Goal: Task Accomplishment & Management: Complete application form

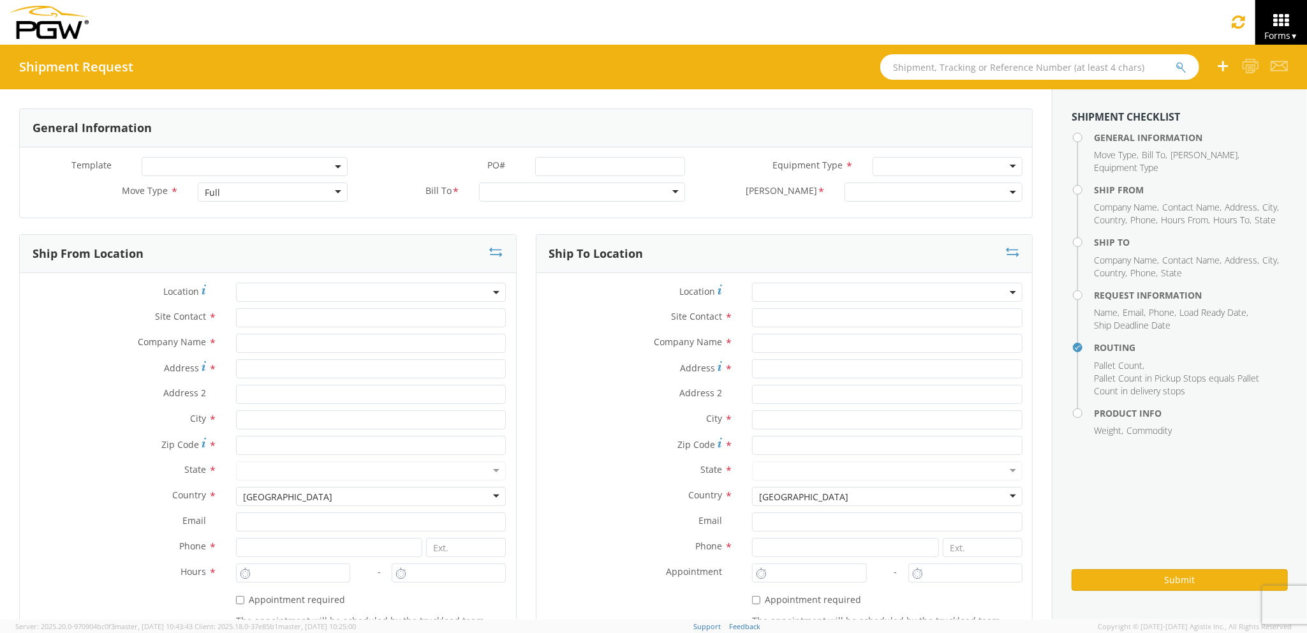
click at [258, 194] on div "Full" at bounding box center [272, 191] width 149 height 19
click at [271, 320] on input "text" at bounding box center [371, 317] width 270 height 19
click at [268, 351] on input "text" at bounding box center [371, 343] width 270 height 19
type input "PGW Auto Glass"
type input "[STREET_ADDRESS][PERSON_NAME]"
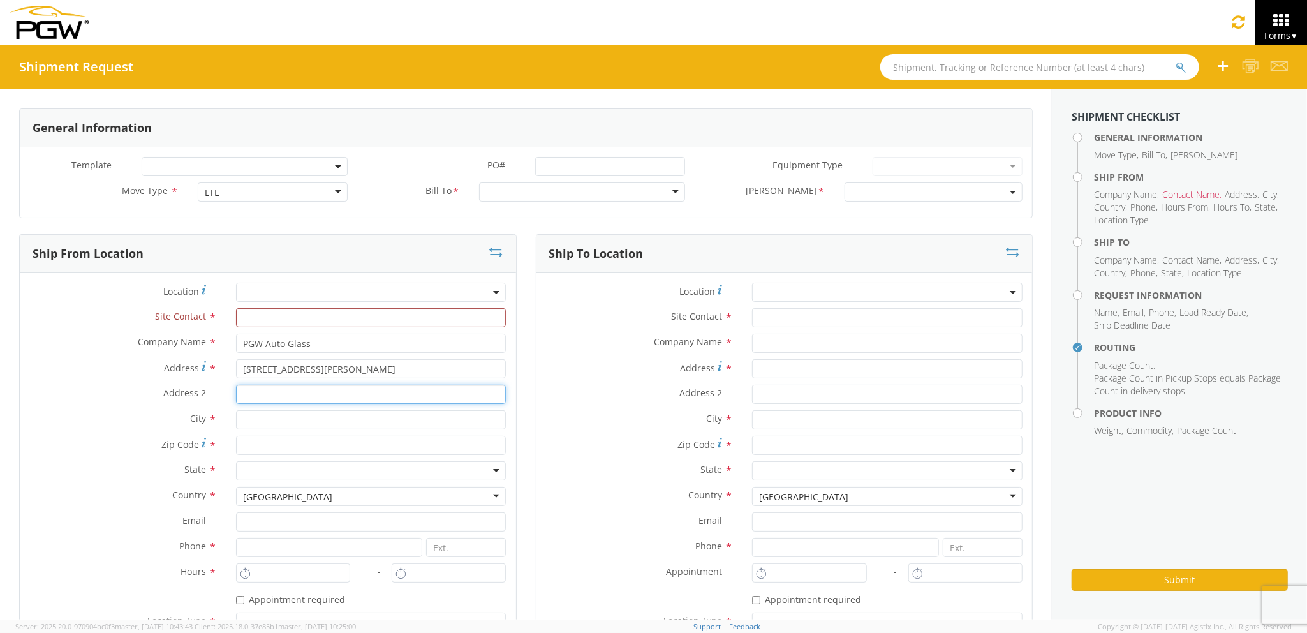
type input "[GEOGRAPHIC_DATA] [US_STATE] 04092"
type input "[PERSON_NAME]"
type input "04092"
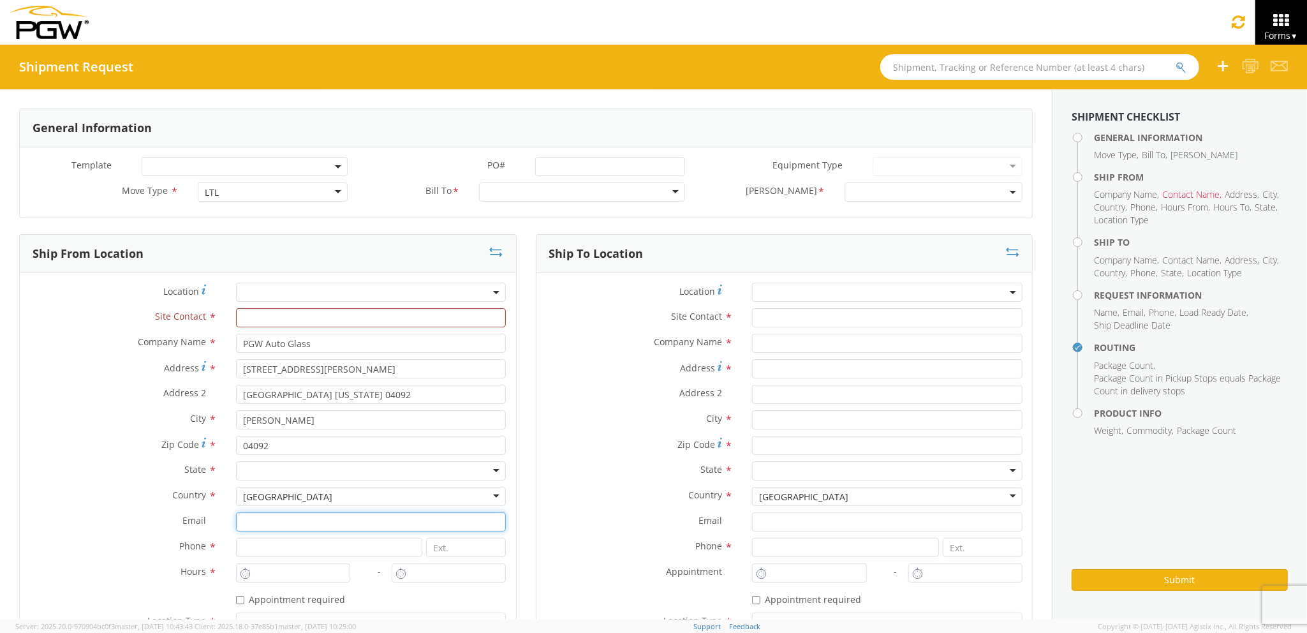
type input "[EMAIL_ADDRESS][DOMAIN_NAME]"
type input "2077745169"
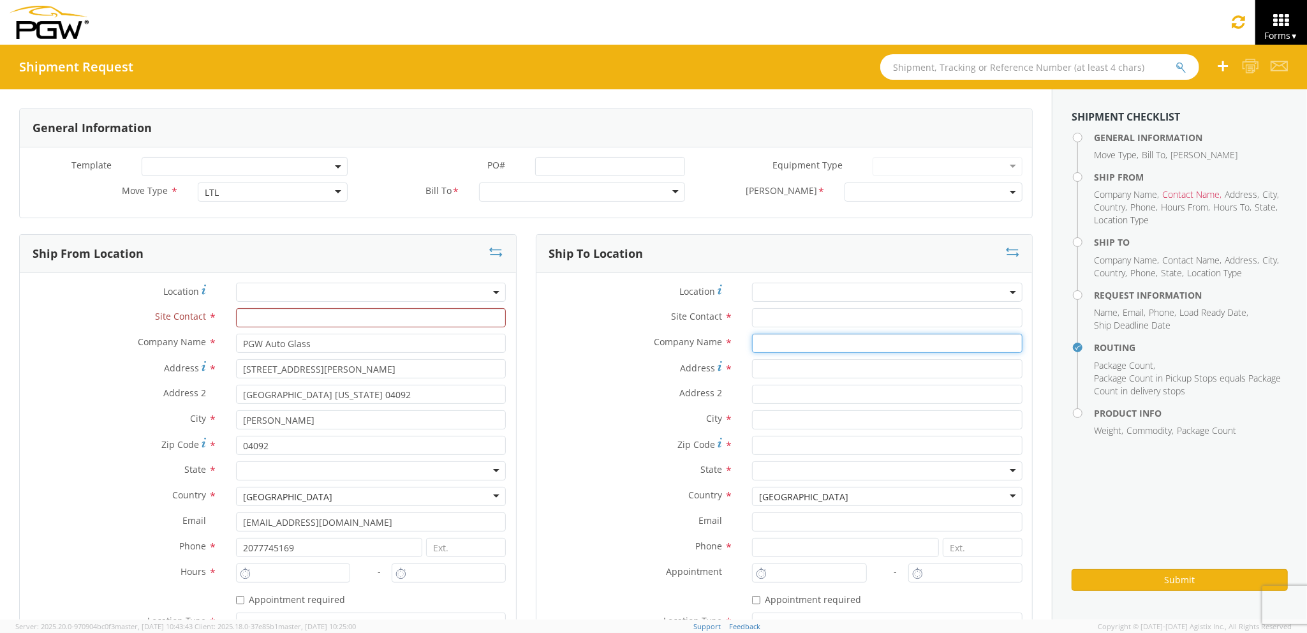
type input "PGW auto glass c/o AT RENTALS"
type input "[STREET_ADDRESS]"
type input "5"
type input "[GEOGRAPHIC_DATA]"
type input "04769"
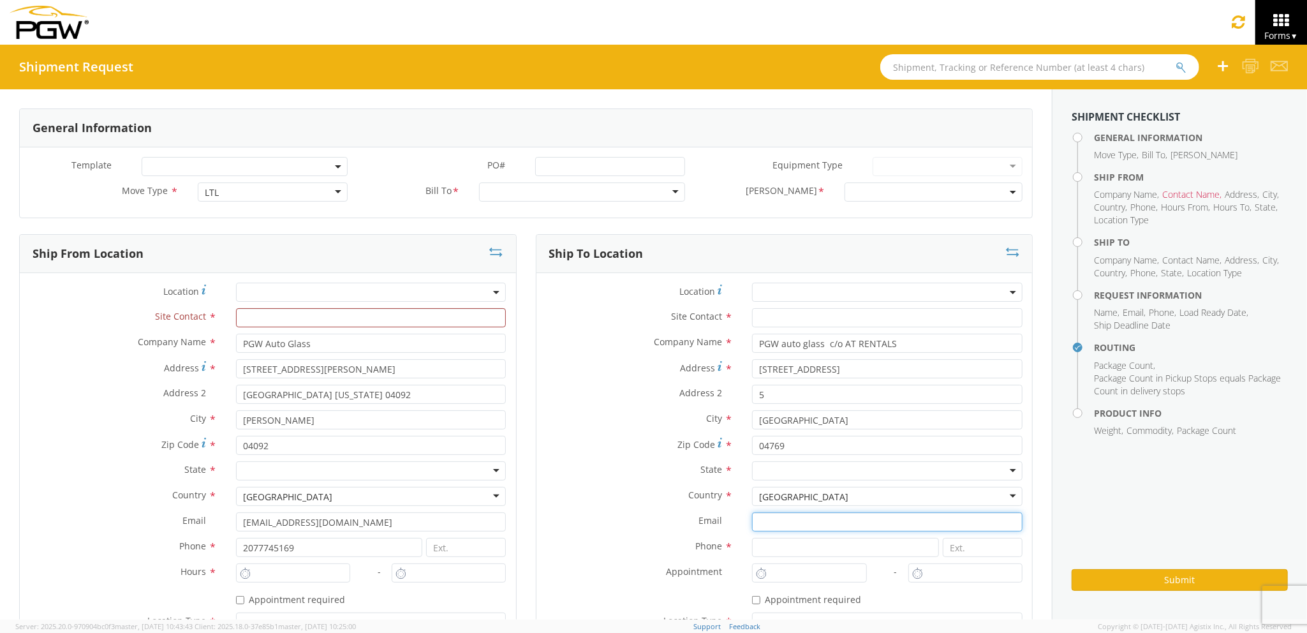
type input "[EMAIL_ADDRESS][DOMAIN_NAME]"
type input "2077745169"
type input "[PERSON_NAME] [PERSON_NAME]"
type input "[EMAIL_ADDRESS][DOMAIN_NAME]"
type input "2077745169"
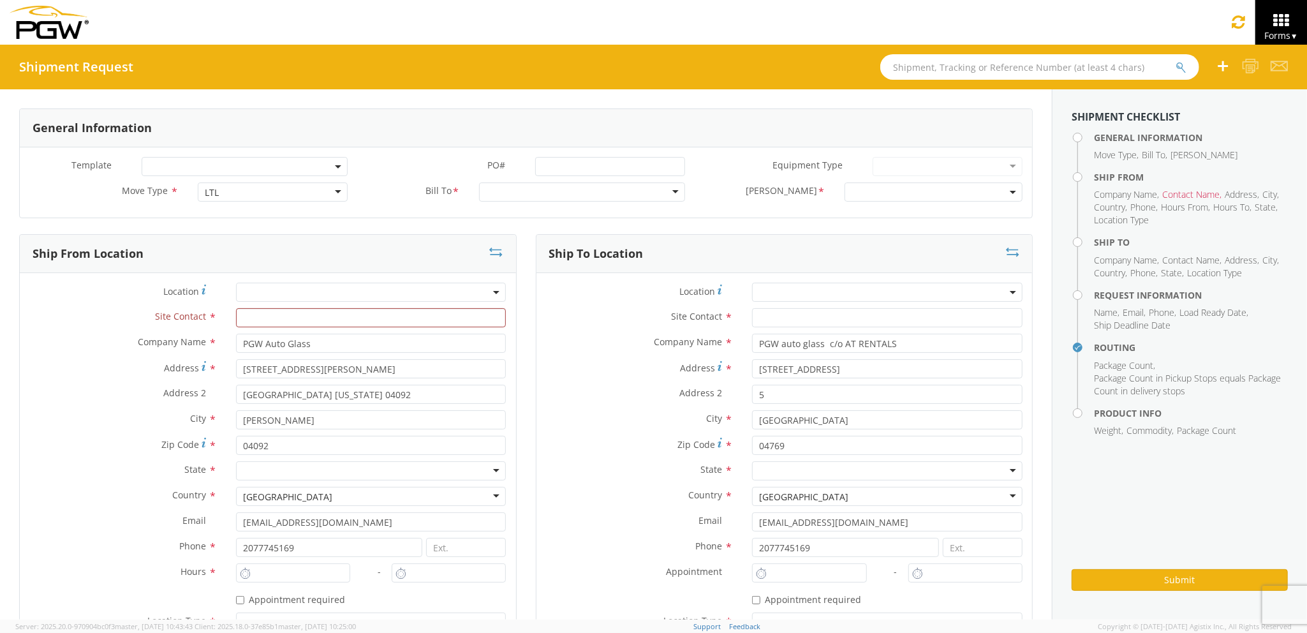
click at [393, 316] on input "text" at bounding box center [375, 317] width 274 height 19
type input "j"
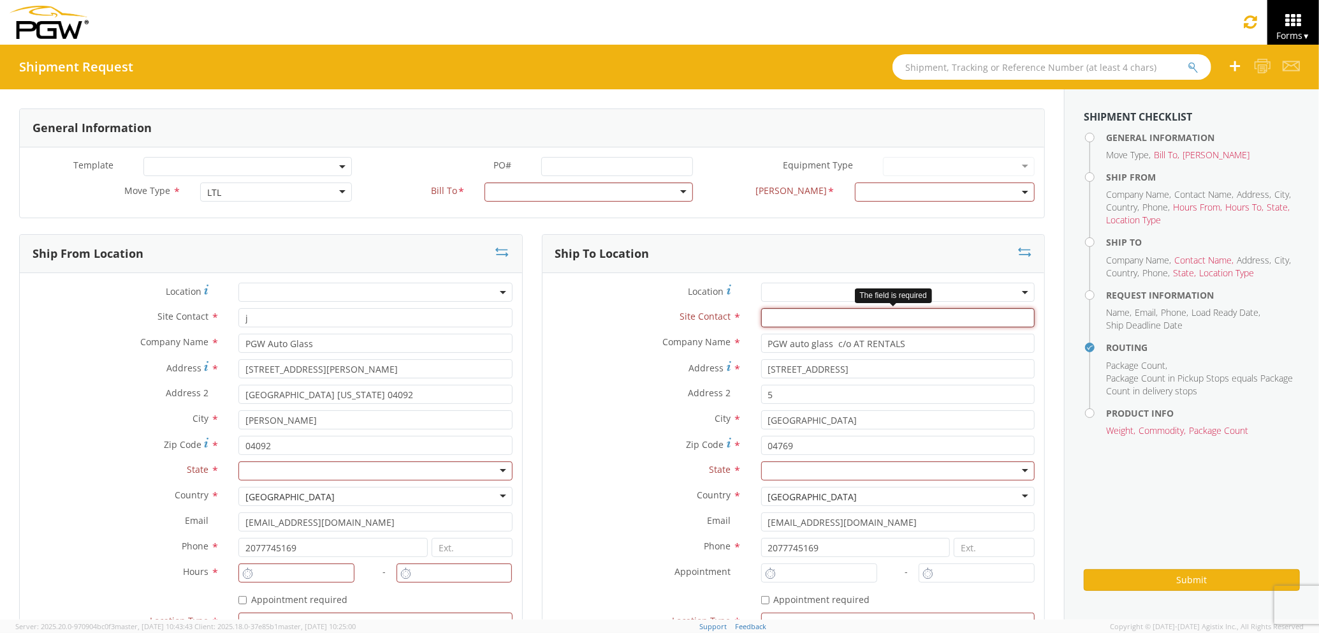
click at [763, 316] on input "text" at bounding box center [898, 317] width 274 height 19
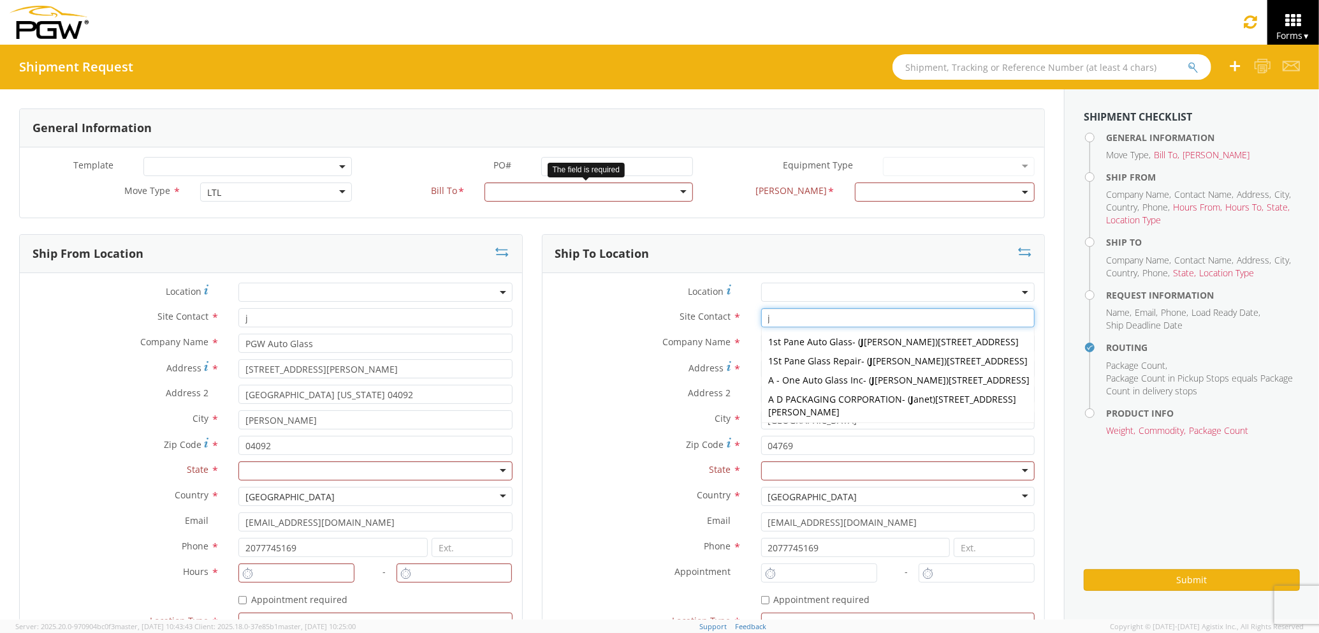
type input "j"
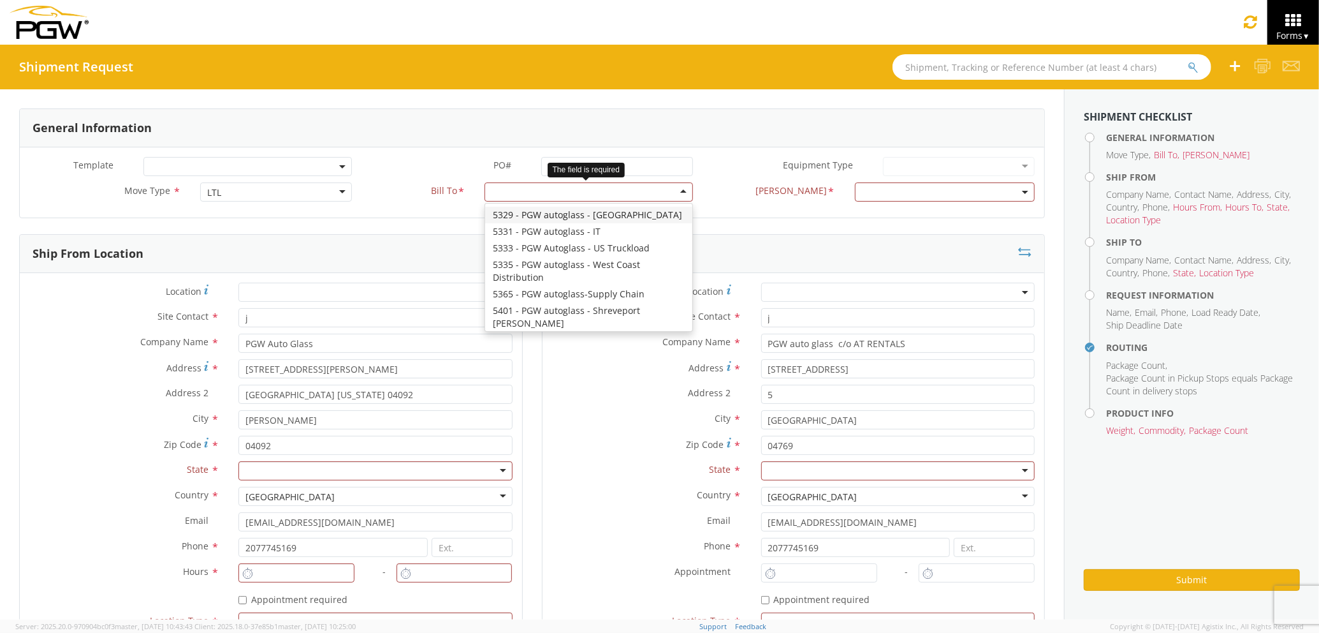
click at [567, 192] on div at bounding box center [589, 191] width 209 height 19
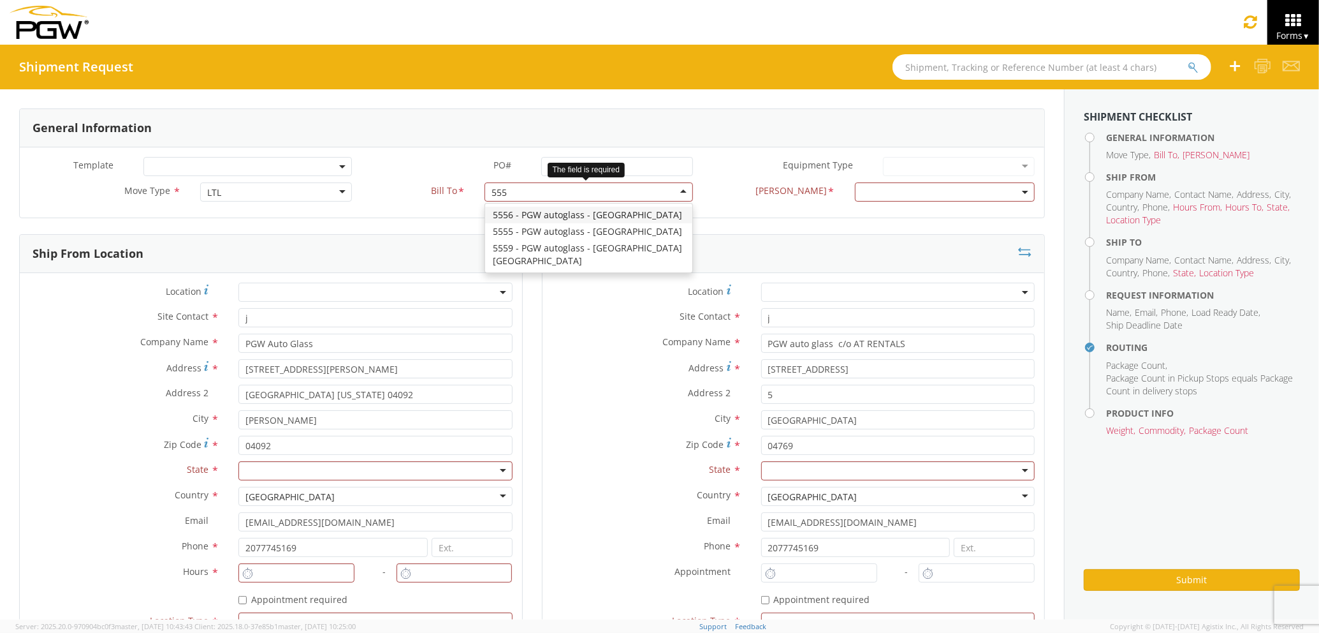
type input "5559"
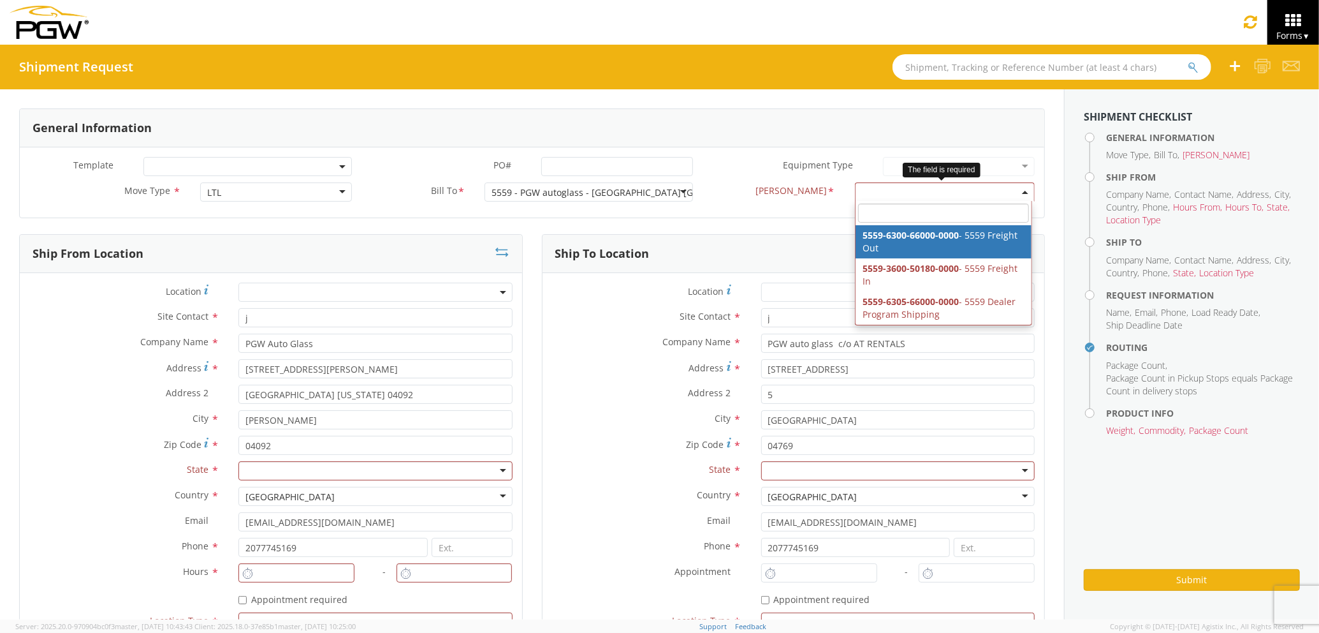
click at [931, 196] on span at bounding box center [945, 191] width 180 height 19
select select "5559-6300-66000-0000"
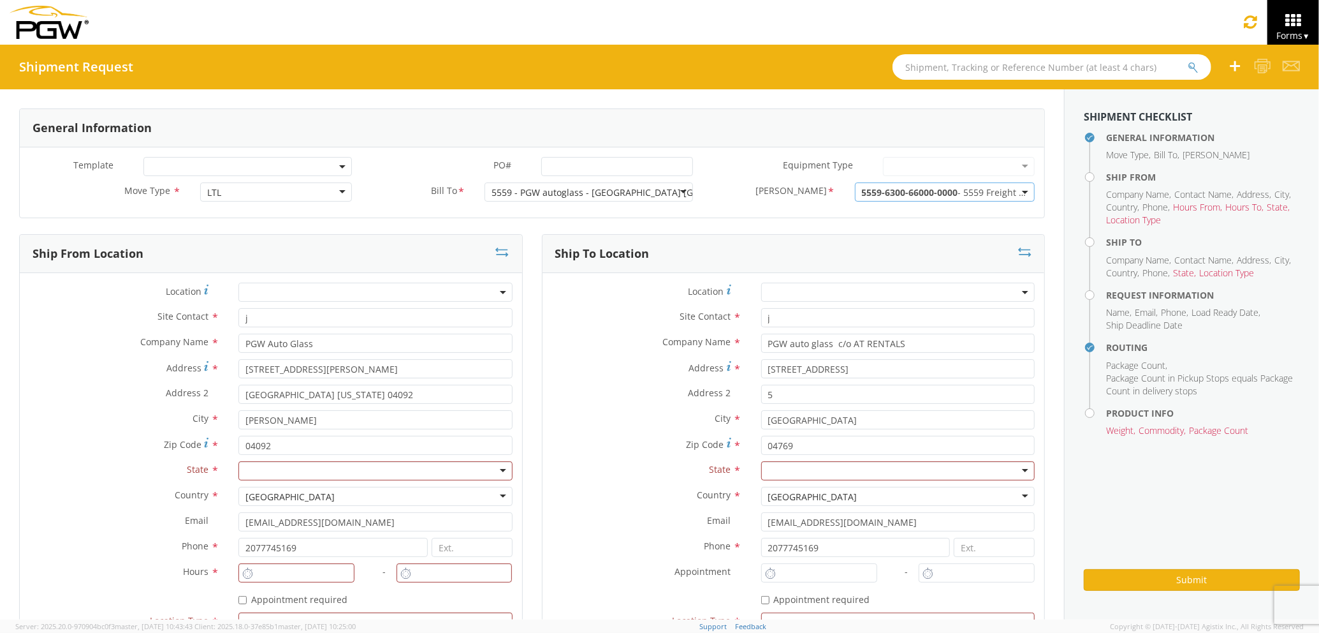
click at [466, 465] on div at bounding box center [375, 470] width 274 height 19
type input "ma"
click at [457, 483] on div "[US_STATE] [US_STATE] [US_STATE] [US_STATE] [US_STATE]" at bounding box center [373, 526] width 268 height 89
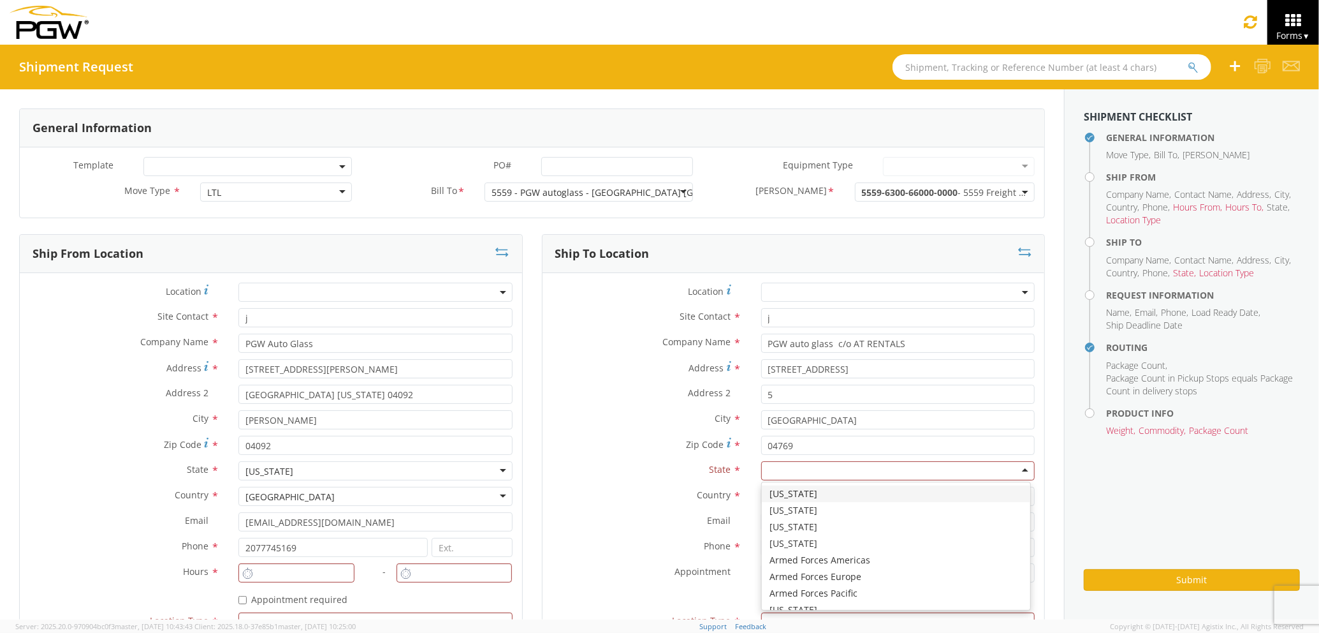
click at [791, 473] on div at bounding box center [898, 470] width 274 height 19
type input "ma"
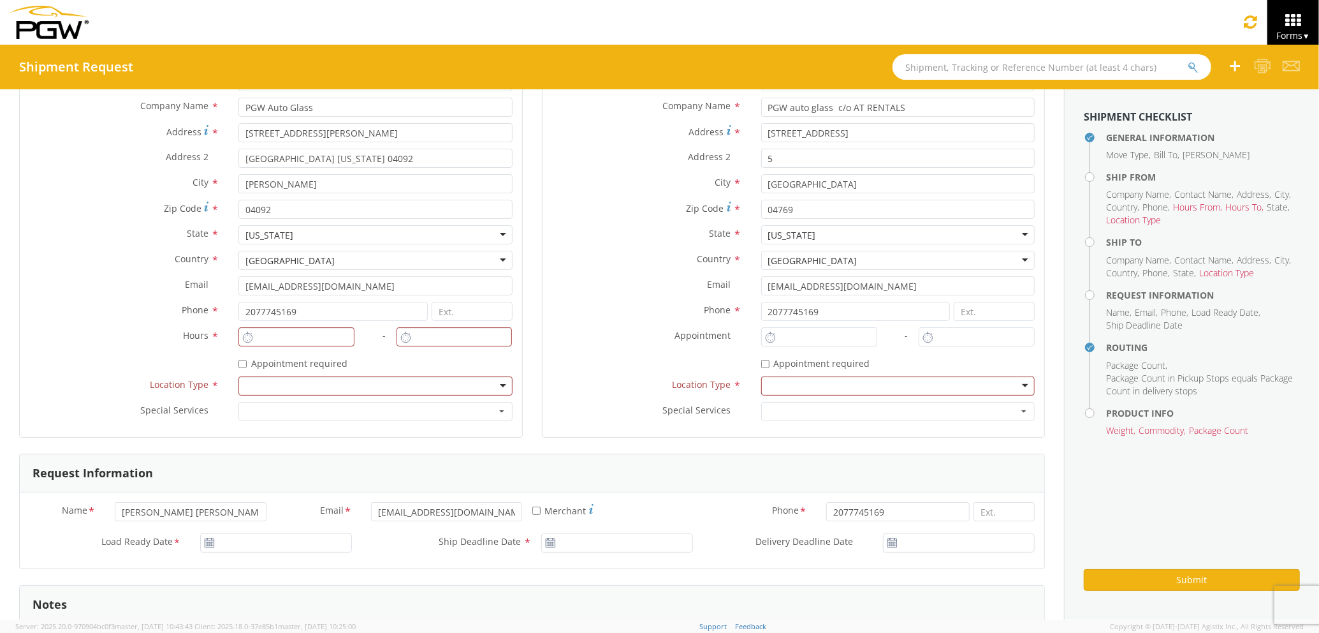
scroll to position [255, 0]
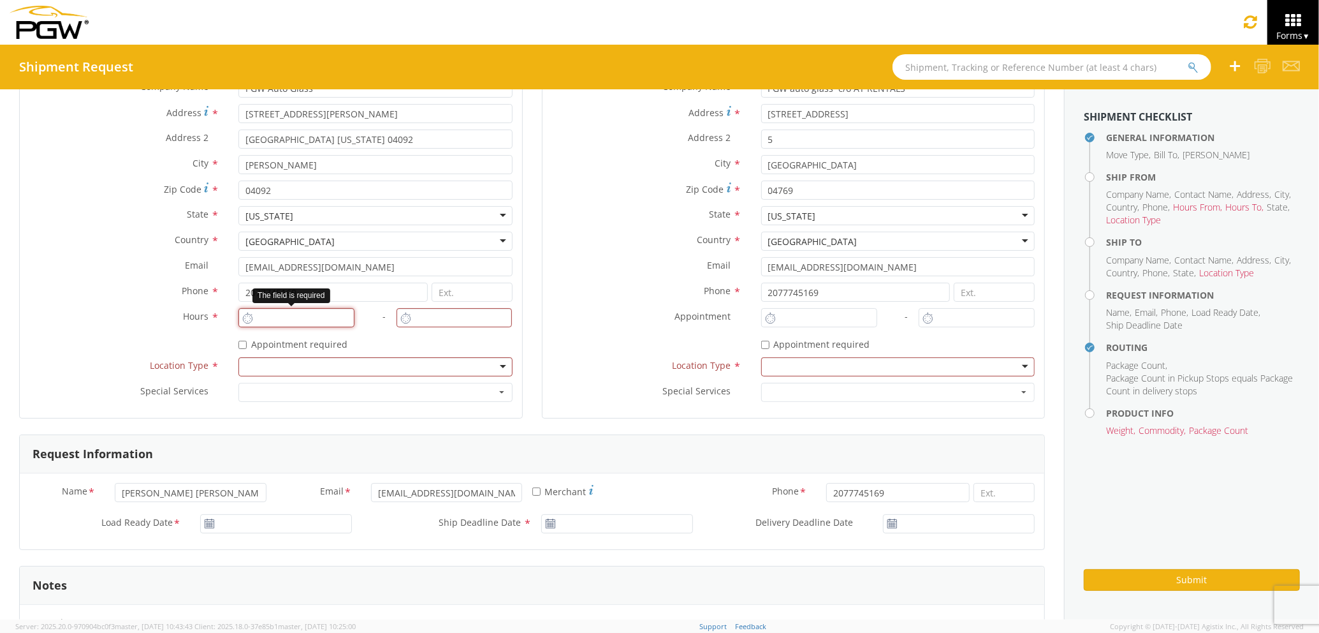
type input "2:00 PM"
type input "3:00 PM"
drag, startPoint x: 293, startPoint y: 317, endPoint x: 314, endPoint y: 330, distance: 24.9
click at [294, 317] on input "2:00 PM" at bounding box center [296, 317] width 116 height 19
click at [796, 328] on div at bounding box center [815, 321] width 126 height 26
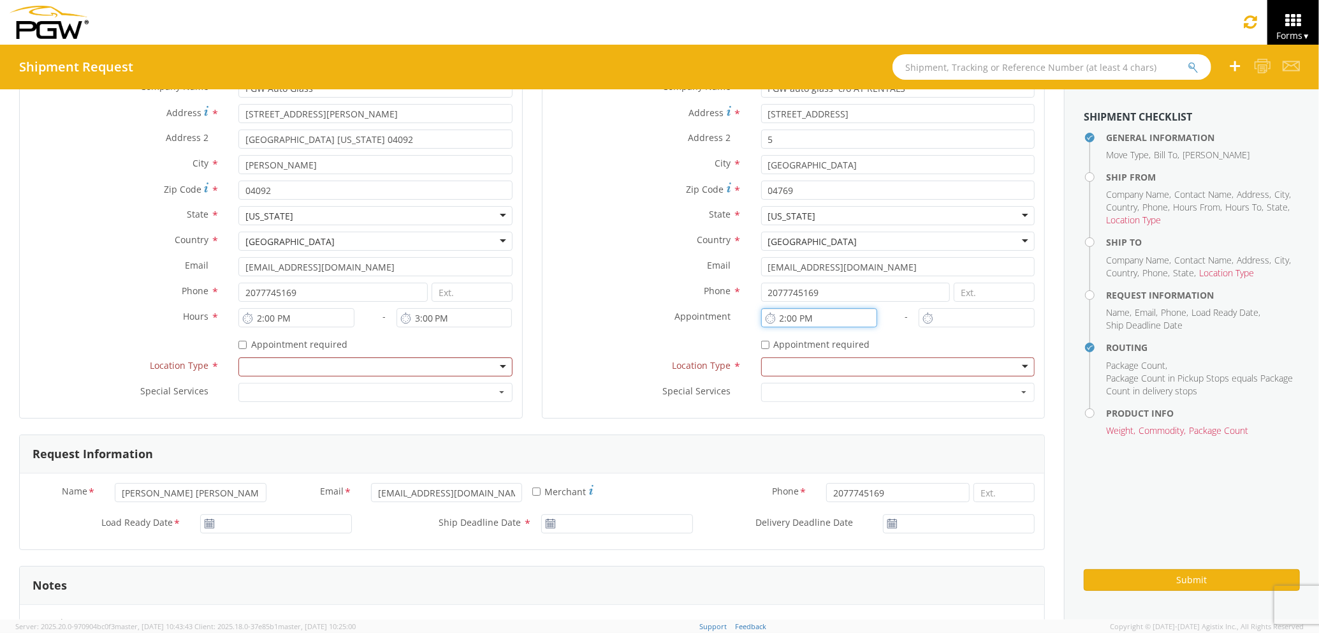
click at [796, 325] on input "2:00 PM" at bounding box center [819, 317] width 116 height 19
type input "7:00 PM"
type input "2:00 PM"
click at [926, 311] on input "2:00 PM" at bounding box center [977, 317] width 116 height 19
drag, startPoint x: 840, startPoint y: 312, endPoint x: 719, endPoint y: 315, distance: 121.2
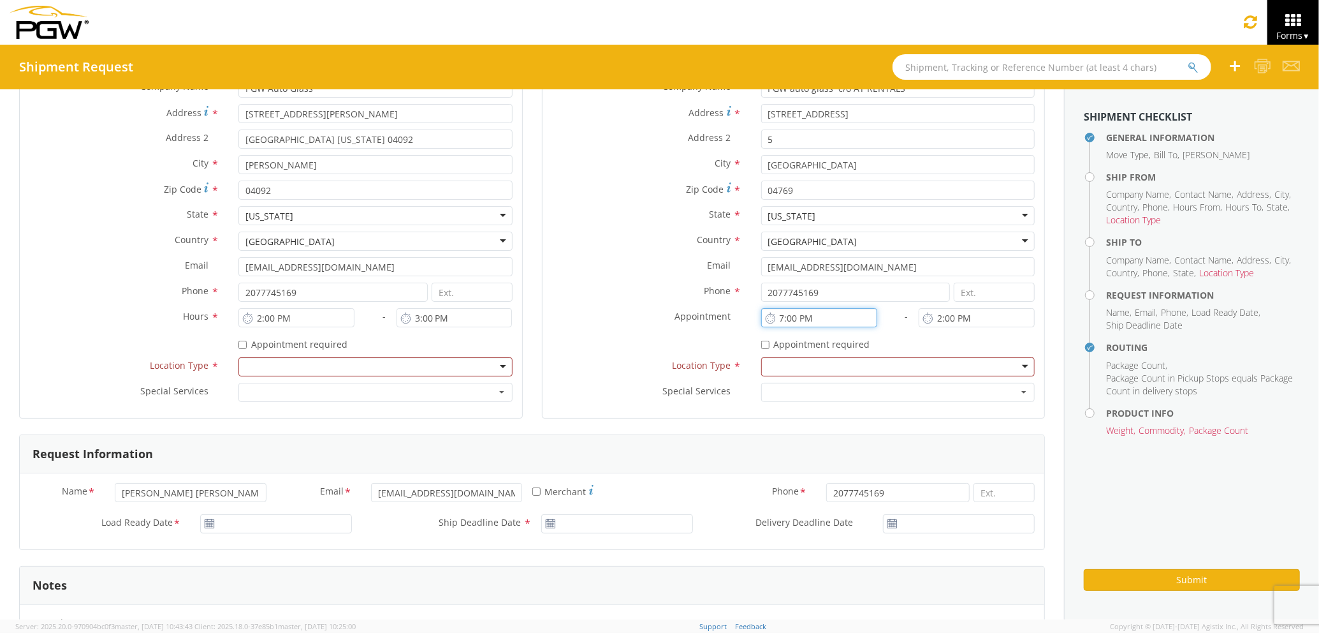
click at [719, 315] on div "Location * Site Contact * j j 1st Pane Auto Glass - ( [PERSON_NAME] ) [STREET_A…" at bounding box center [794, 217] width 502 height 381
drag, startPoint x: 819, startPoint y: 319, endPoint x: 702, endPoint y: 320, distance: 116.7
click at [702, 320] on div "Location * Site Contact * j j 1st Pane Auto Glass - ( [PERSON_NAME] ) [STREET_A…" at bounding box center [794, 217] width 502 height 381
type input "7:00 AM"
click at [998, 319] on input "2:00 PM" at bounding box center [977, 317] width 116 height 19
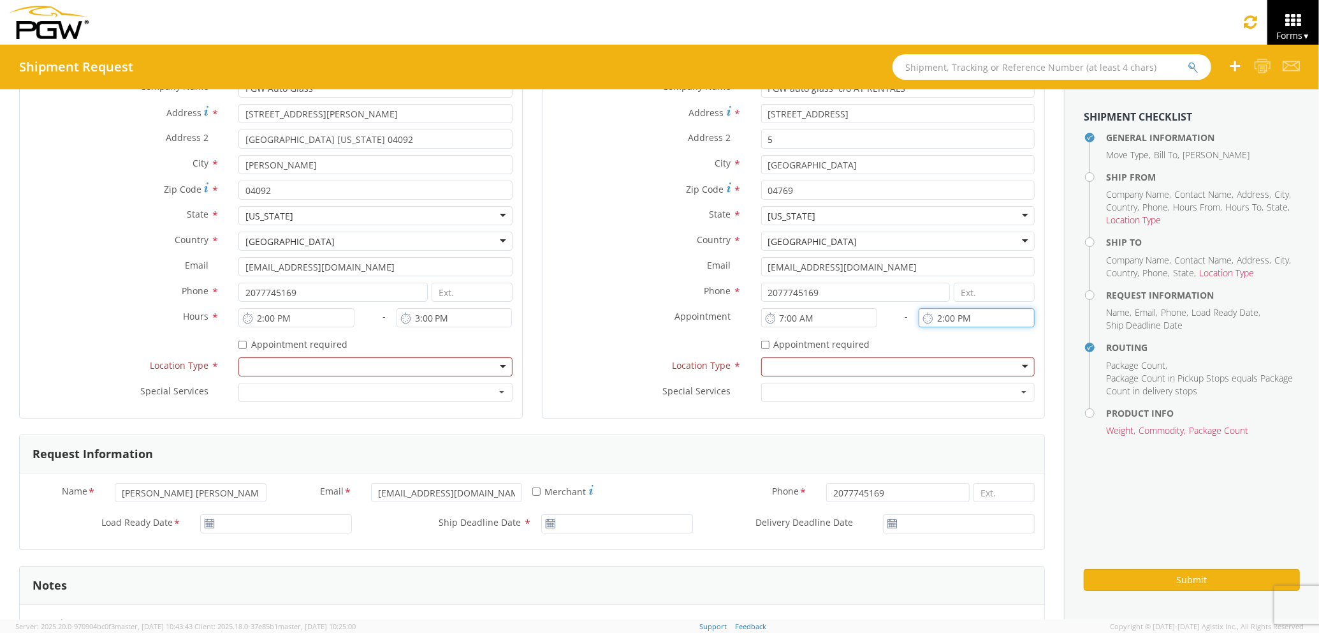
drag, startPoint x: 998, startPoint y: 319, endPoint x: 906, endPoint y: 314, distance: 92.6
click at [906, 314] on div "Location * Site Contact * j j 1st Pane Auto Glass - ( [PERSON_NAME] ) [STREET_A…" at bounding box center [794, 217] width 502 height 381
type input "8:00 AM"
click at [251, 363] on div at bounding box center [375, 366] width 274 height 19
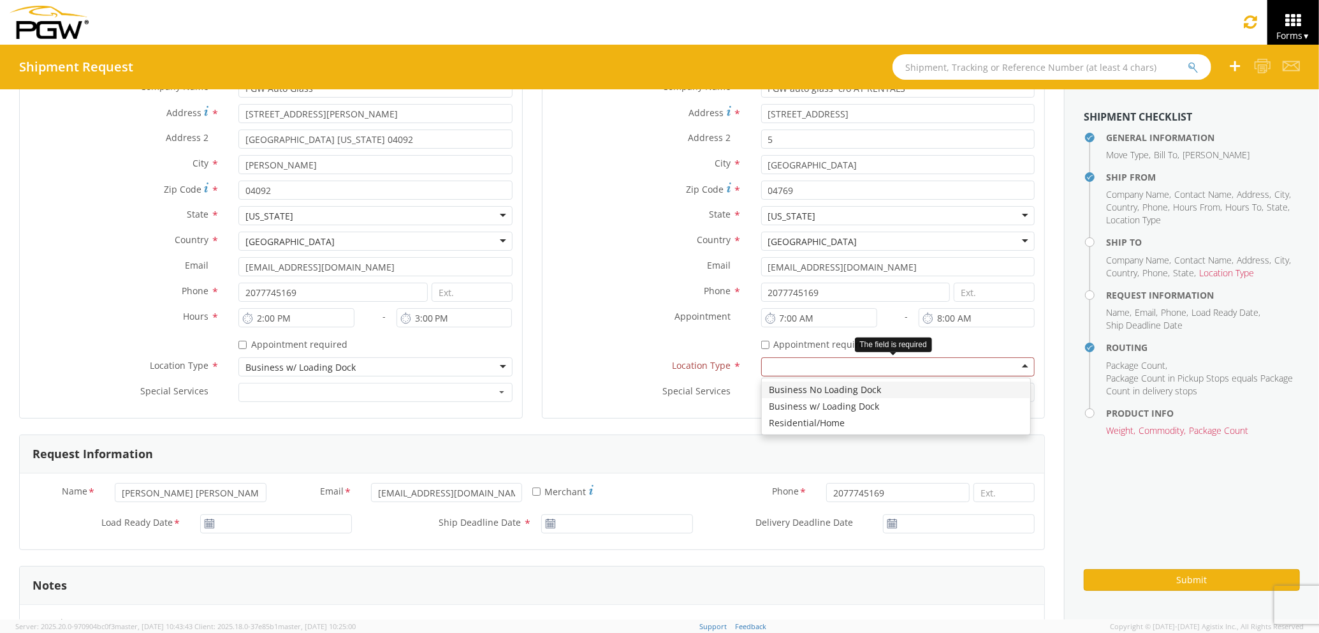
click at [787, 360] on div at bounding box center [898, 366] width 274 height 19
click at [796, 365] on div "Residential/Home" at bounding box center [806, 367] width 76 height 13
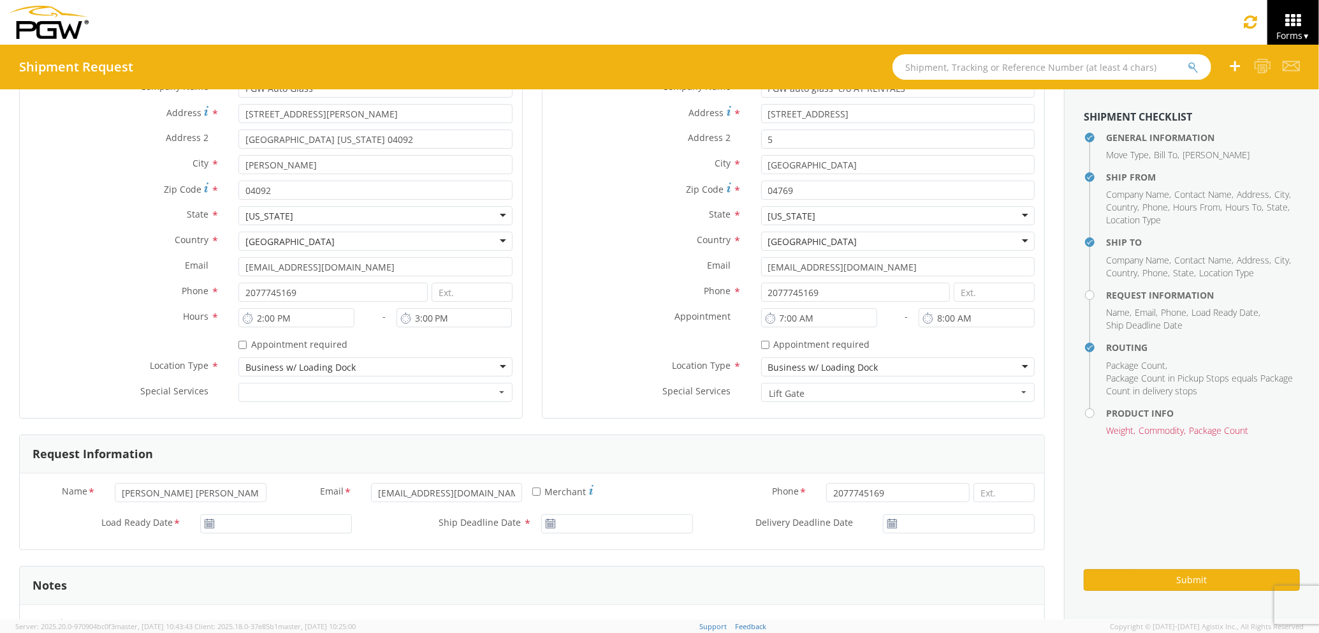
click at [789, 392] on span "Lift Gate" at bounding box center [894, 393] width 249 height 13
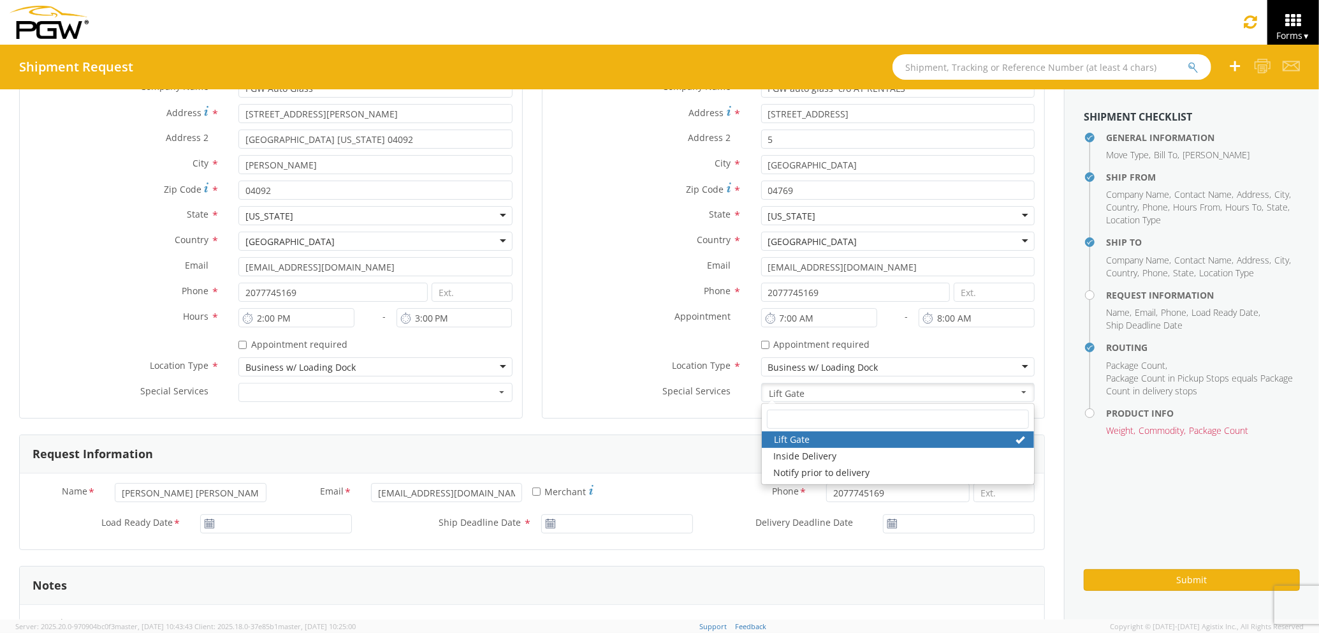
drag, startPoint x: 806, startPoint y: 390, endPoint x: 726, endPoint y: 390, distance: 80.3
click at [726, 390] on div "Special Services * Lift Gate Lift Gate Inside Delivery Notify prior to delivery…" at bounding box center [794, 392] width 502 height 19
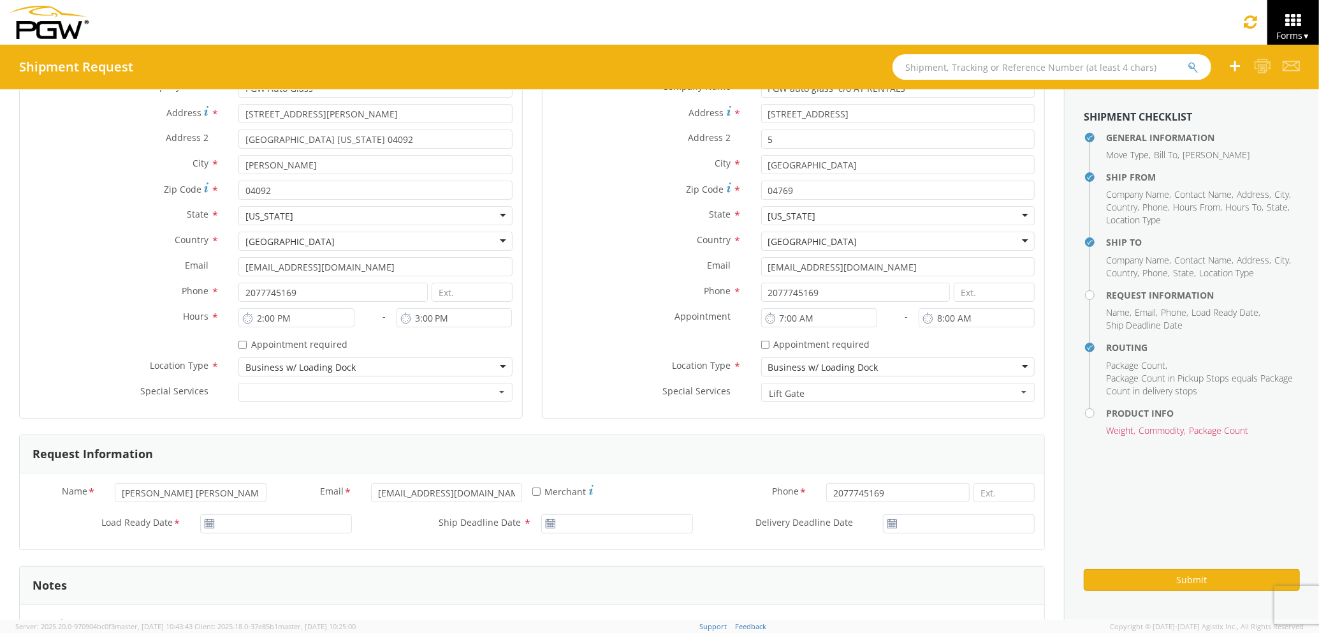
click at [684, 411] on div "Location * Site Contact * j j 1st Pane Auto Glass - ( [PERSON_NAME] ) [STREET_A…" at bounding box center [794, 218] width 502 height 400
click at [827, 390] on span "Lift Gate" at bounding box center [894, 393] width 249 height 13
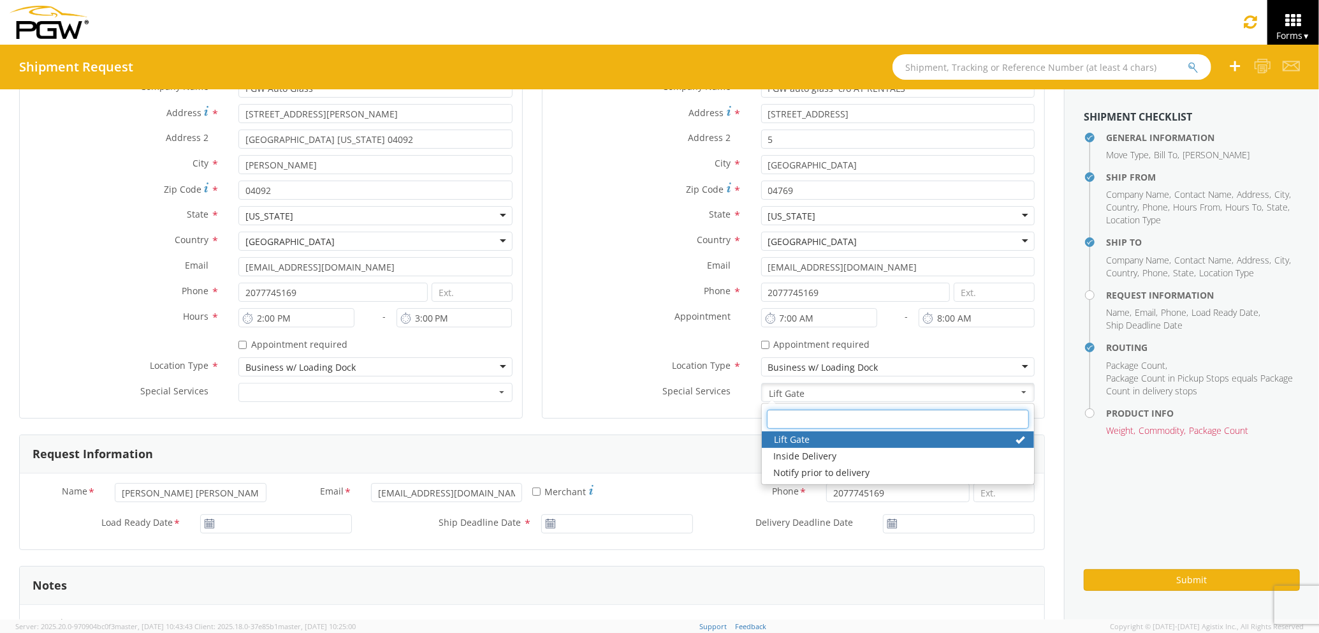
click at [829, 426] on input "text" at bounding box center [898, 418] width 262 height 19
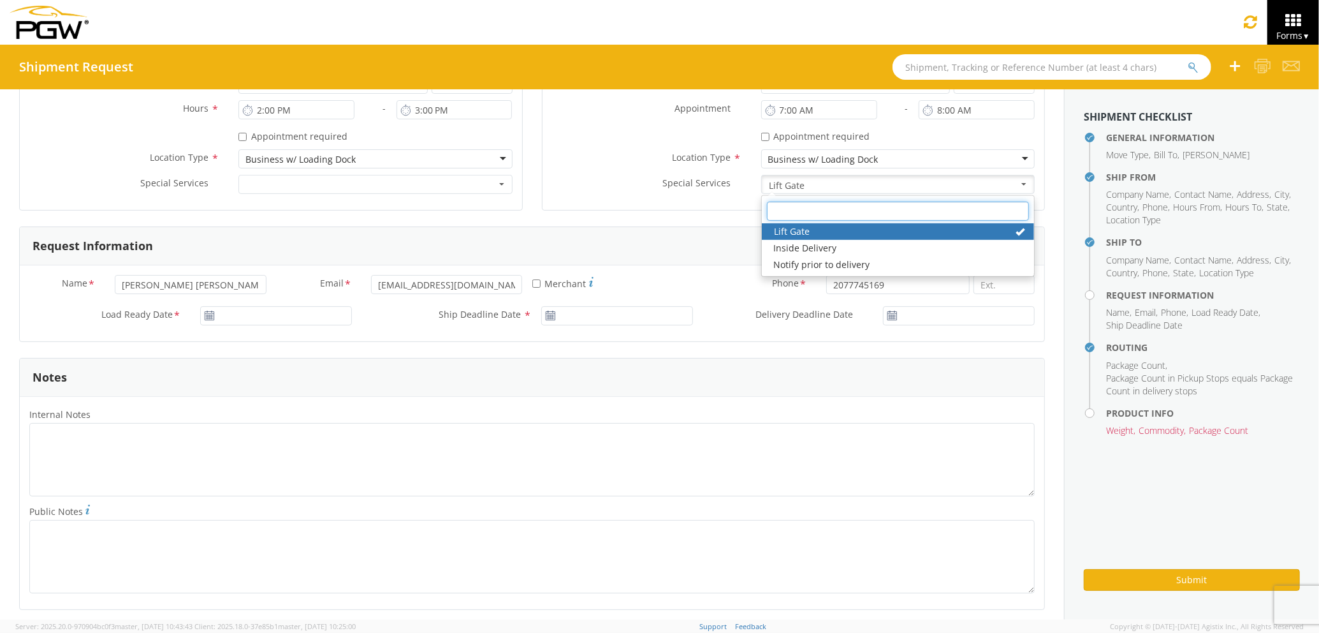
scroll to position [510, 0]
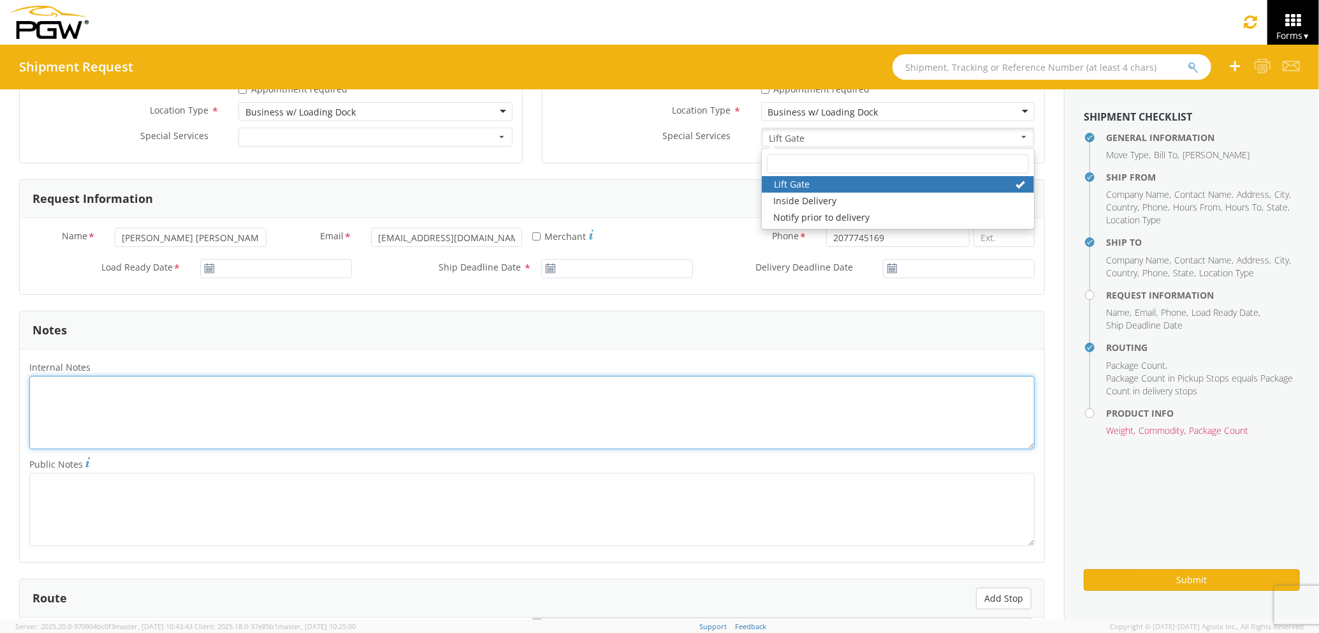
click at [976, 444] on textarea "Internal Notes *" at bounding box center [532, 412] width 1006 height 73
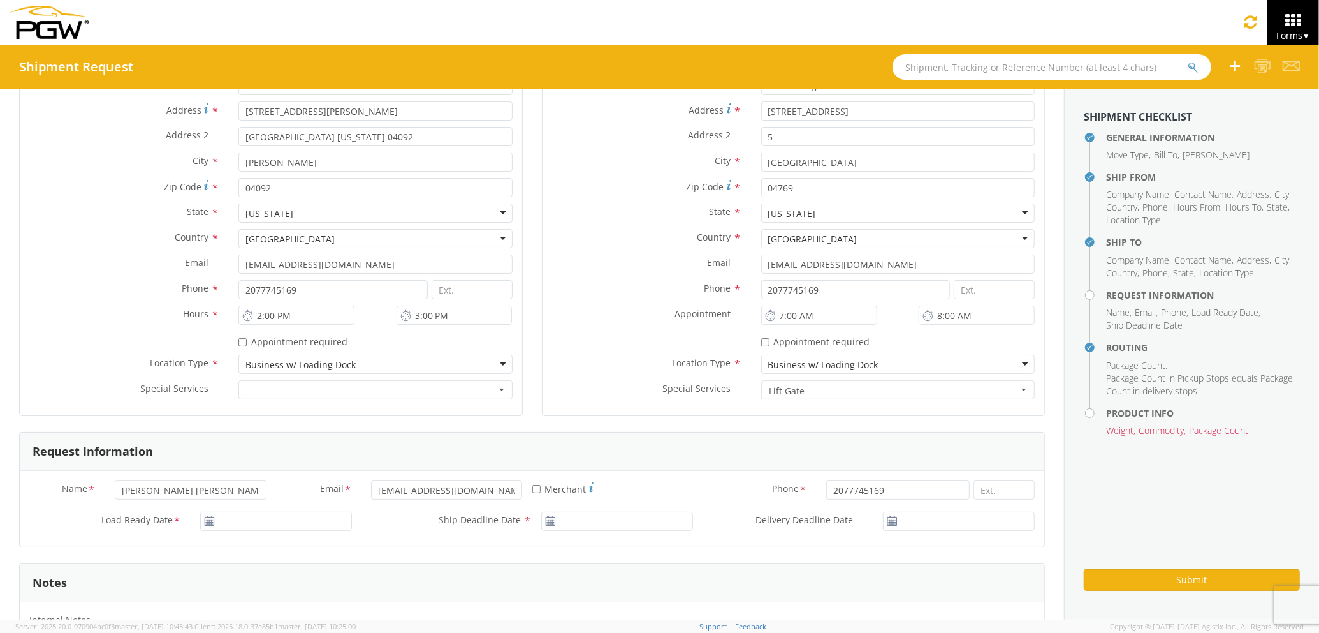
scroll to position [85, 0]
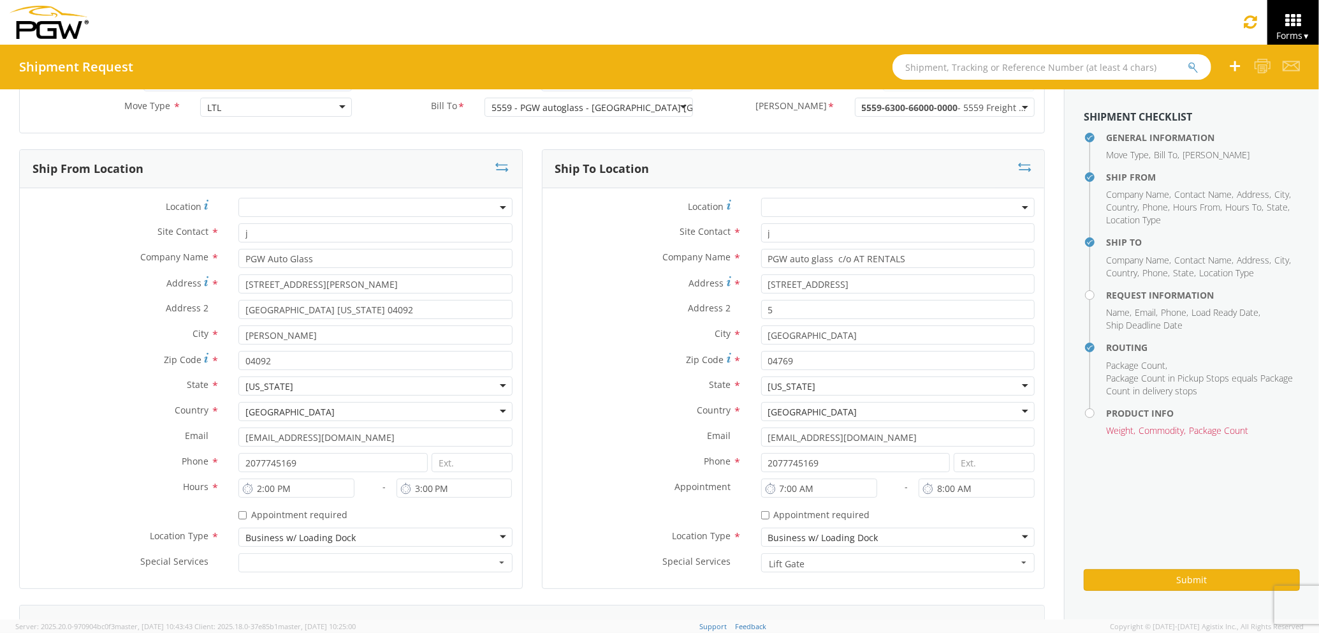
click at [934, 552] on div "Location Type * Business w/ Loading Dock Business w/ Loading Dock Business No L…" at bounding box center [794, 540] width 502 height 26
click at [932, 557] on button "Lift Gate" at bounding box center [898, 562] width 274 height 19
click at [888, 575] on div "Special Services * Lift Gate Lift Gate Inside Delivery Notify prior to delivery…" at bounding box center [794, 566] width 502 height 26
click at [881, 568] on span "Lift Gate" at bounding box center [894, 563] width 249 height 13
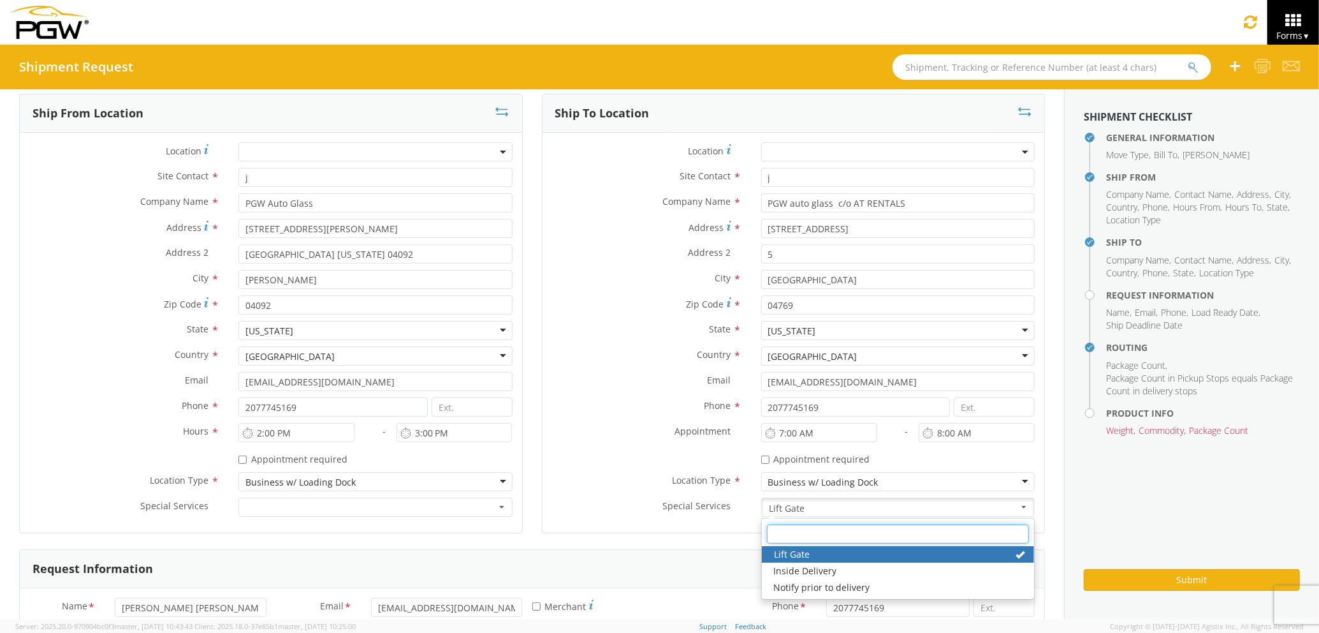
scroll to position [170, 0]
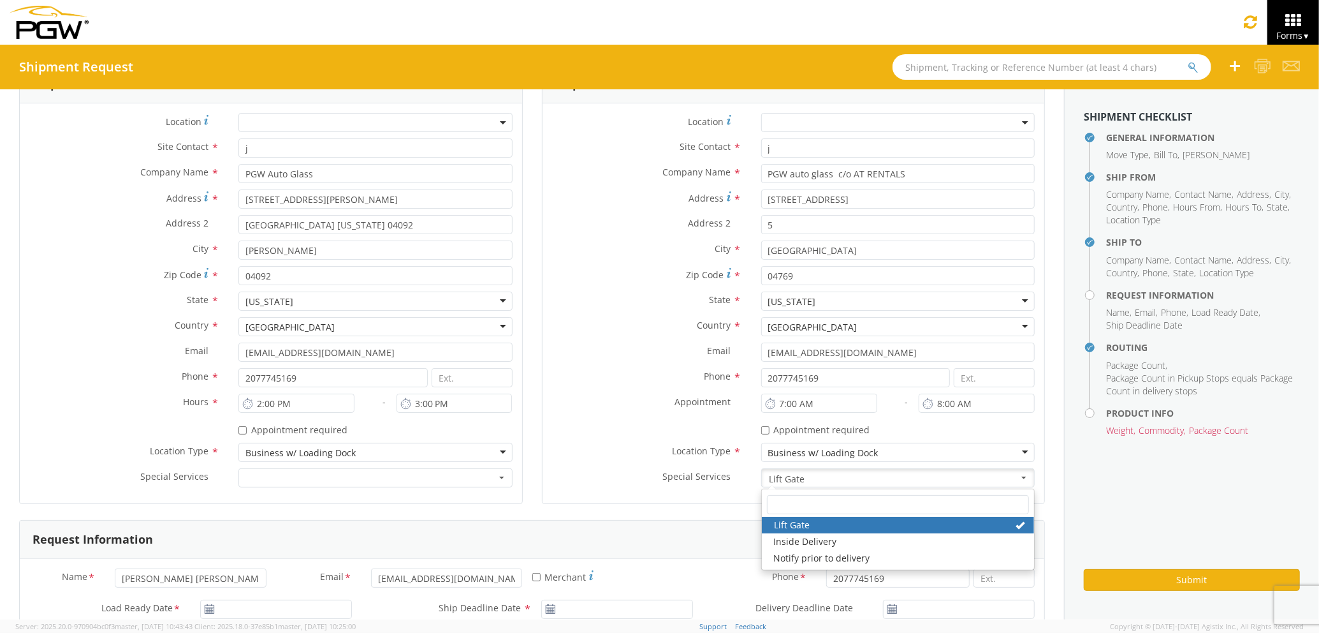
click at [625, 480] on label "Special Services *" at bounding box center [647, 476] width 209 height 17
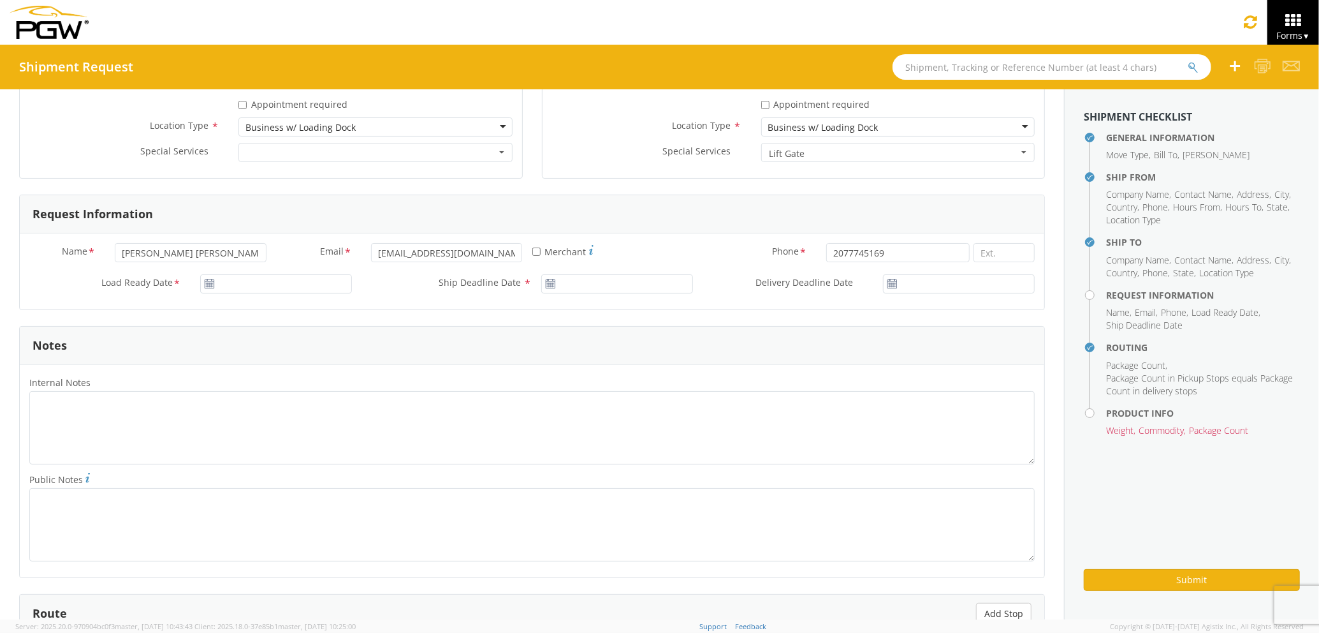
scroll to position [510, 0]
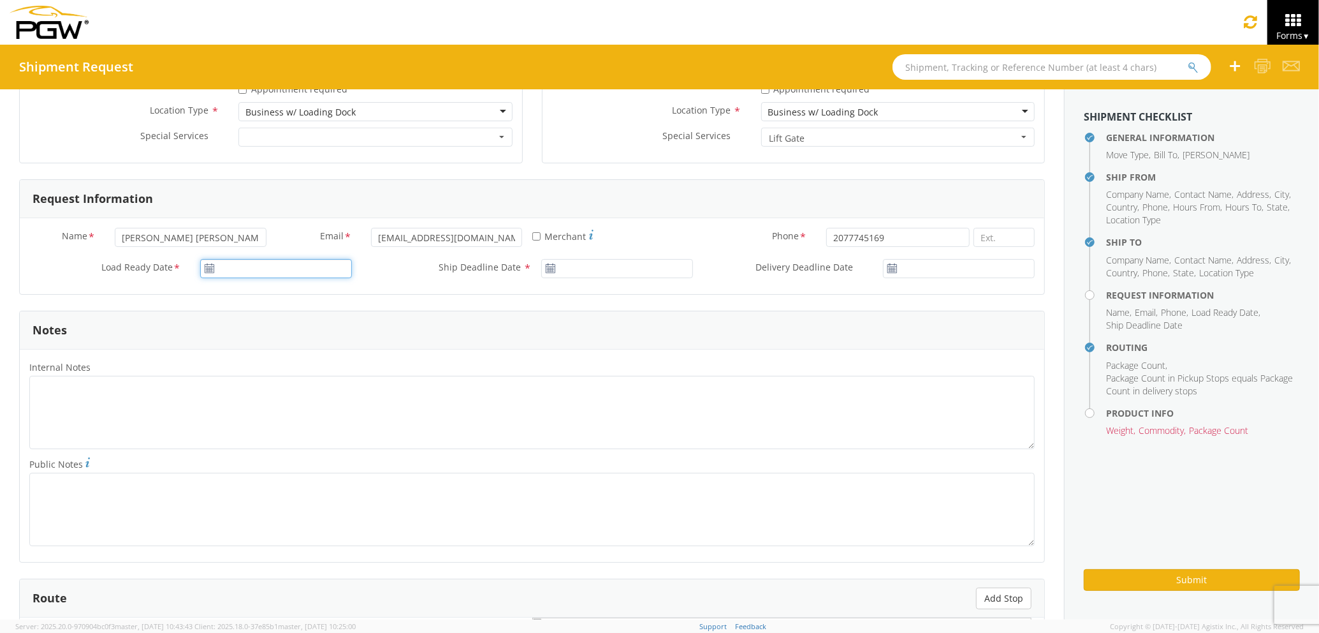
type input "[DATE]"
click at [269, 265] on input "[DATE]" at bounding box center [276, 268] width 152 height 19
click at [301, 333] on td "2" at bounding box center [312, 330] width 22 height 19
type input "[DATE]"
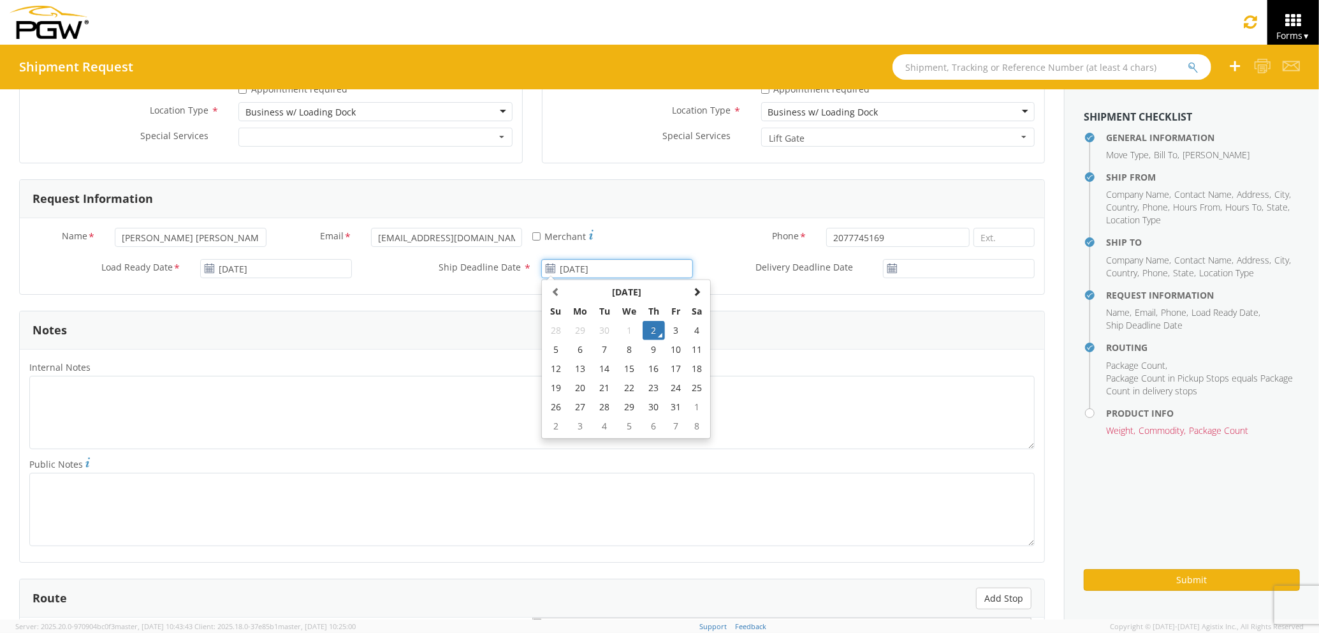
click at [590, 270] on input "[DATE]" at bounding box center [617, 268] width 152 height 19
click at [644, 330] on td "2" at bounding box center [654, 330] width 22 height 19
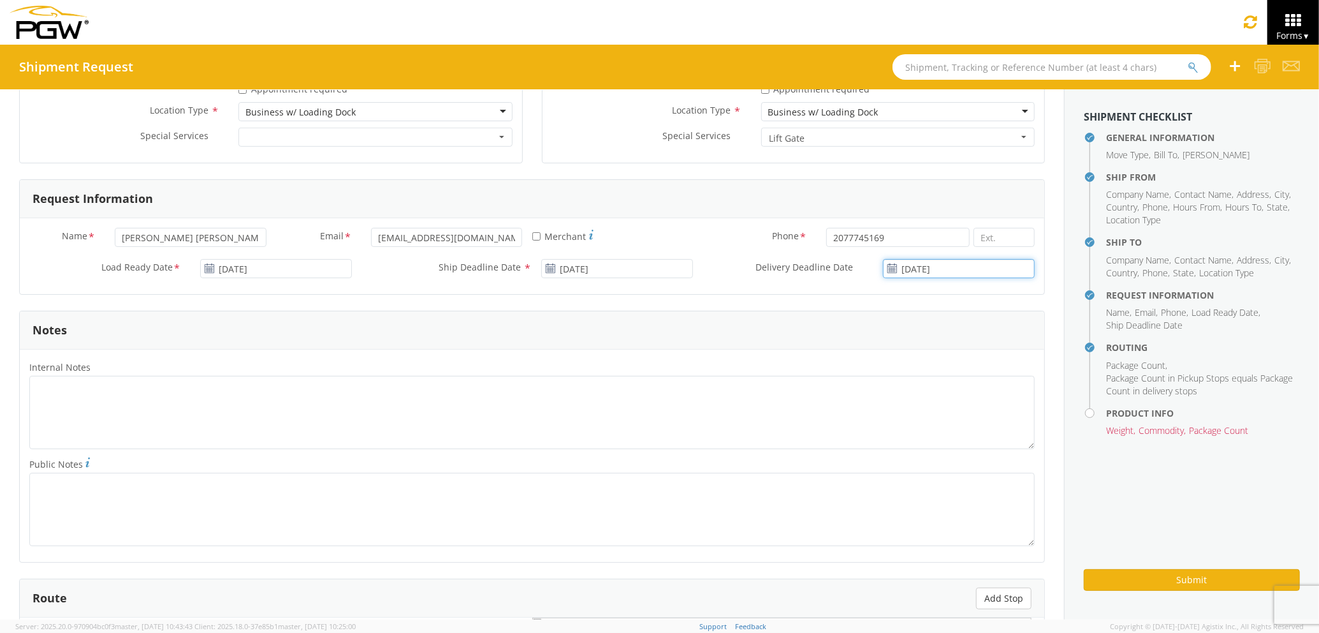
click at [941, 271] on input "[DATE]" at bounding box center [959, 268] width 152 height 19
click at [988, 328] on td "3" at bounding box center [999, 330] width 22 height 19
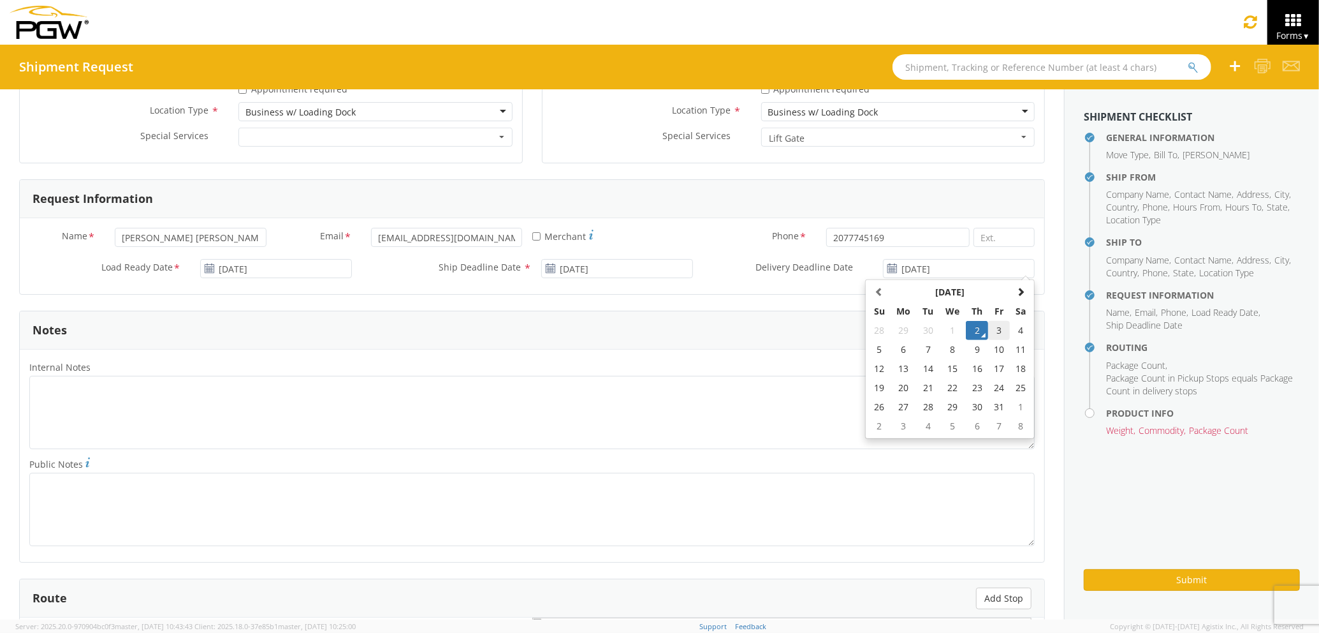
type input "[DATE]"
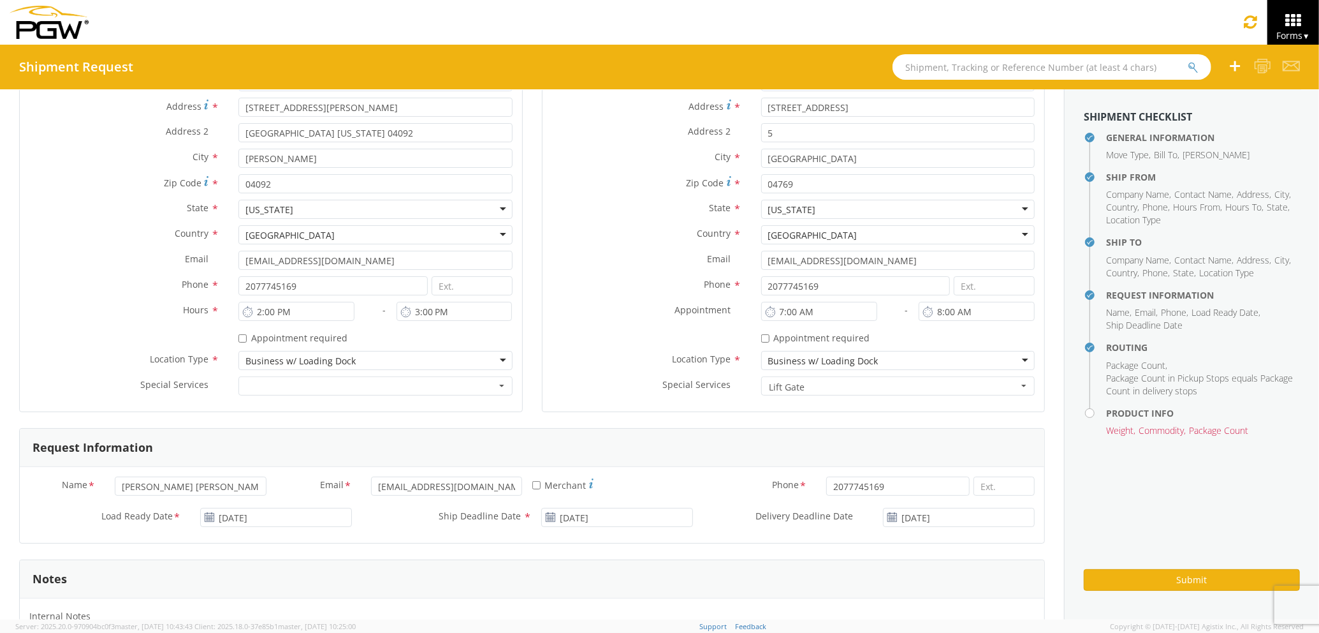
scroll to position [255, 0]
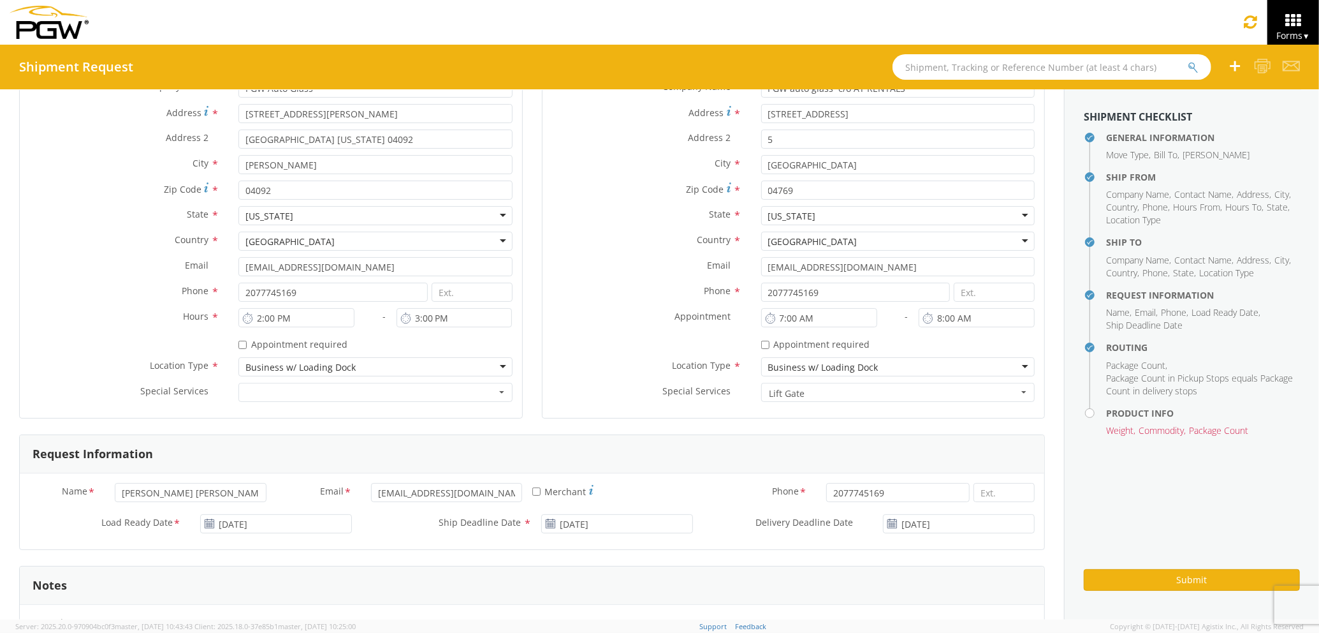
click at [863, 397] on span "Lift Gate" at bounding box center [894, 393] width 249 height 13
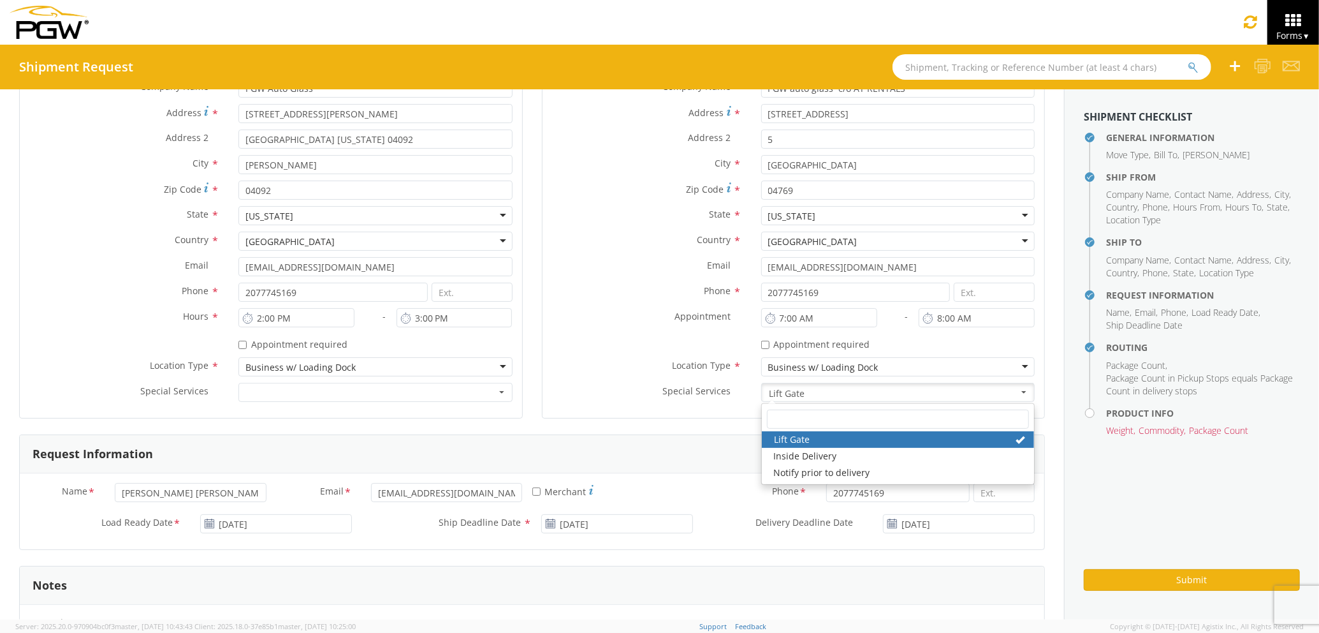
drag, startPoint x: 863, startPoint y: 397, endPoint x: 766, endPoint y: 397, distance: 96.3
click at [770, 397] on span "Lift Gate" at bounding box center [894, 393] width 249 height 13
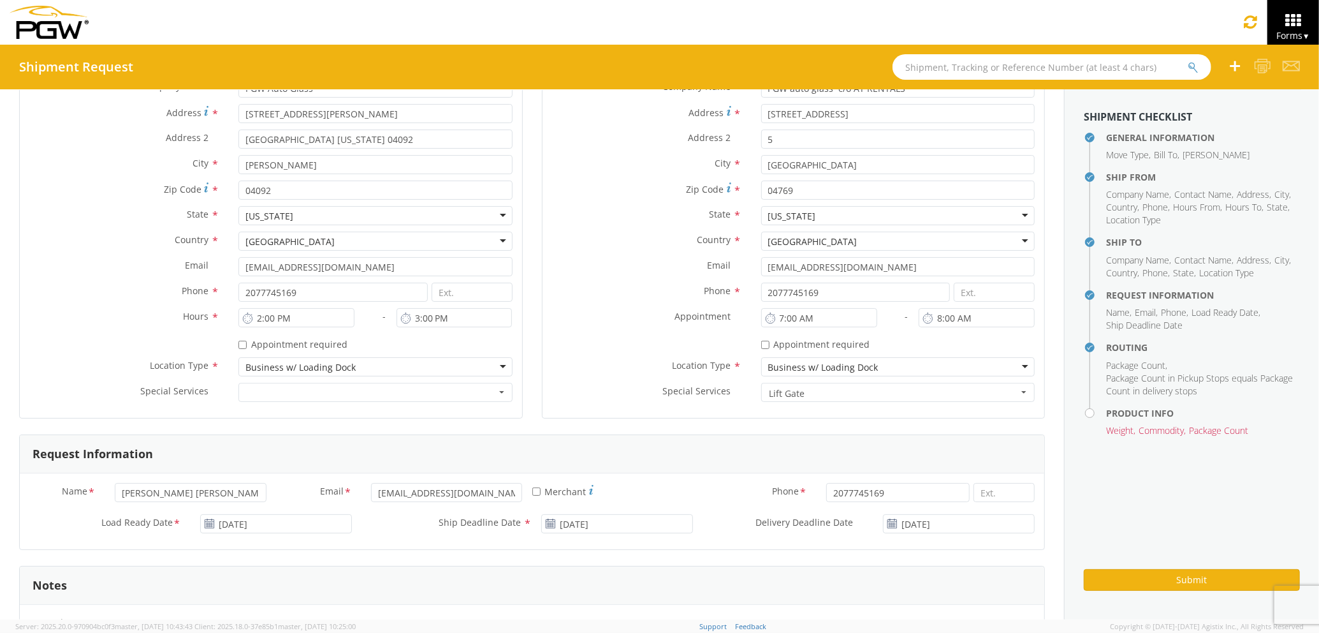
click at [740, 396] on label "Special Services *" at bounding box center [647, 391] width 209 height 17
click at [792, 396] on span "Lift Gate" at bounding box center [894, 393] width 249 height 13
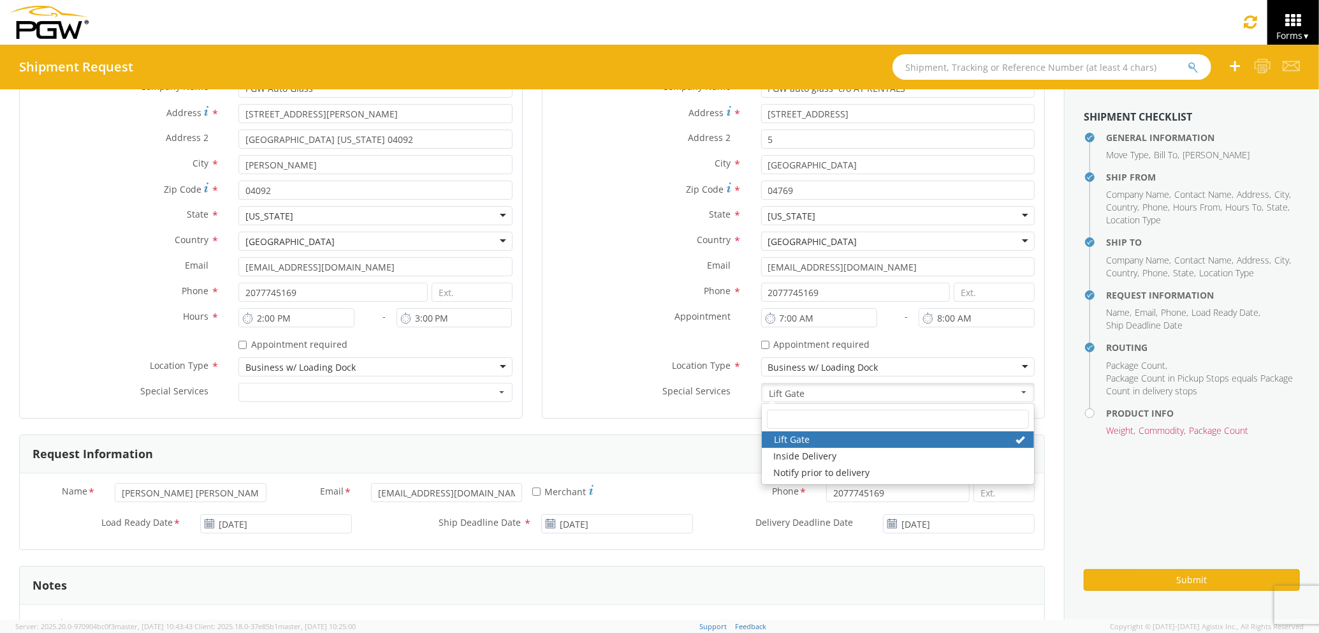
click at [1016, 439] on span at bounding box center [1020, 439] width 9 height 9
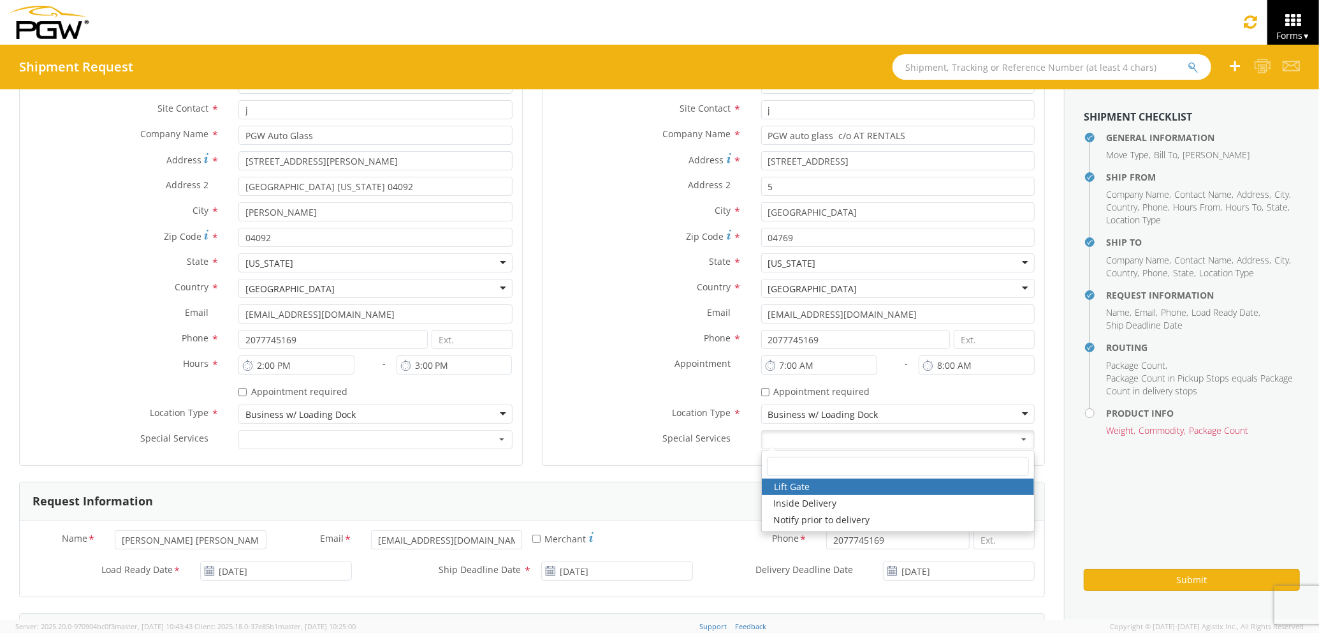
scroll to position [0, 0]
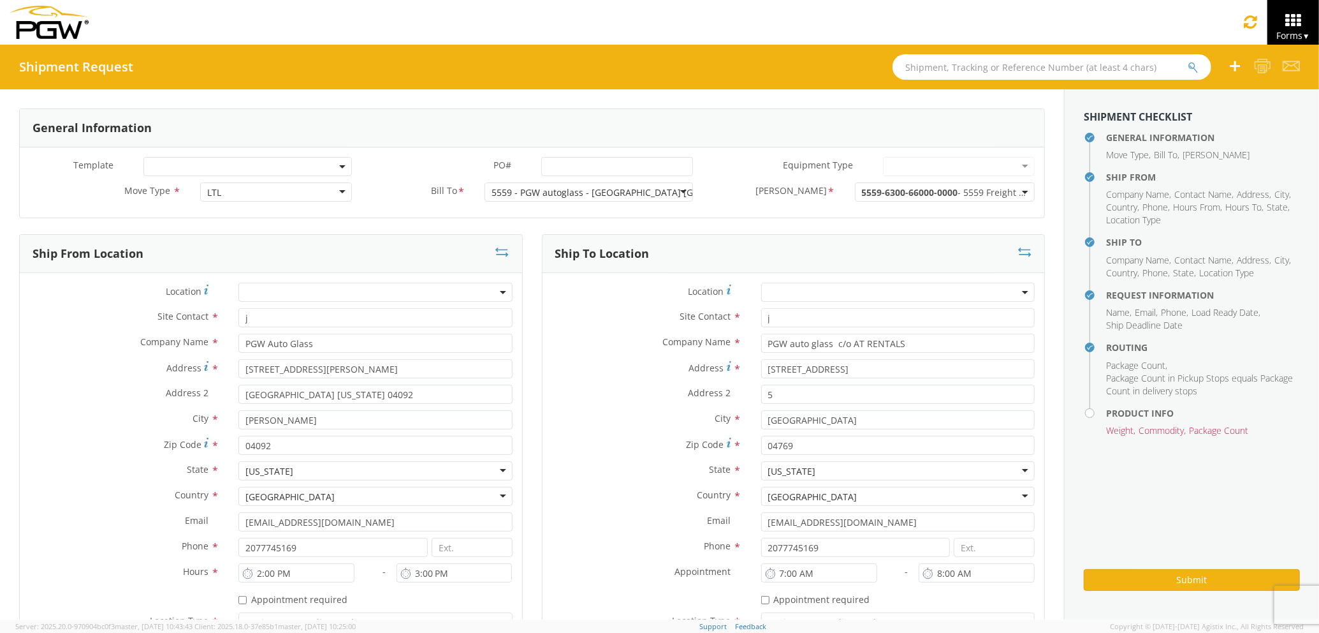
click at [618, 325] on div "Site Contact * j j 1st Pane Auto Glass - ( [PERSON_NAME] ) [STREET_ADDRESS] 1St…" at bounding box center [794, 317] width 502 height 19
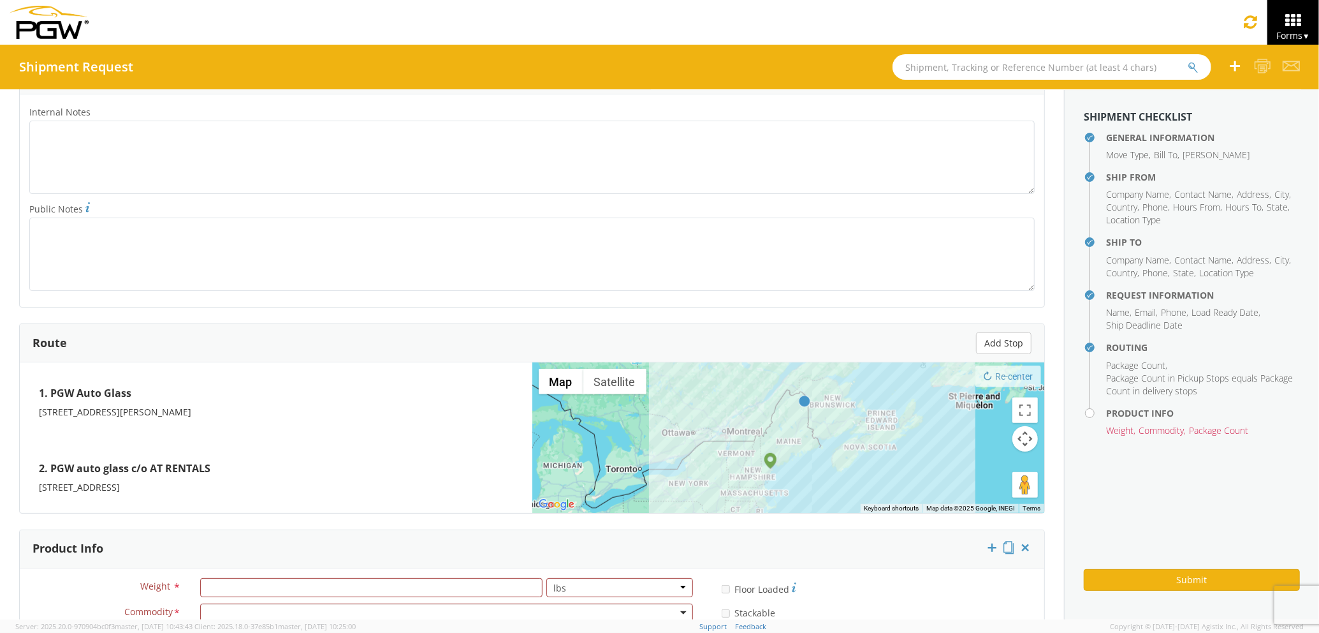
scroll to position [935, 0]
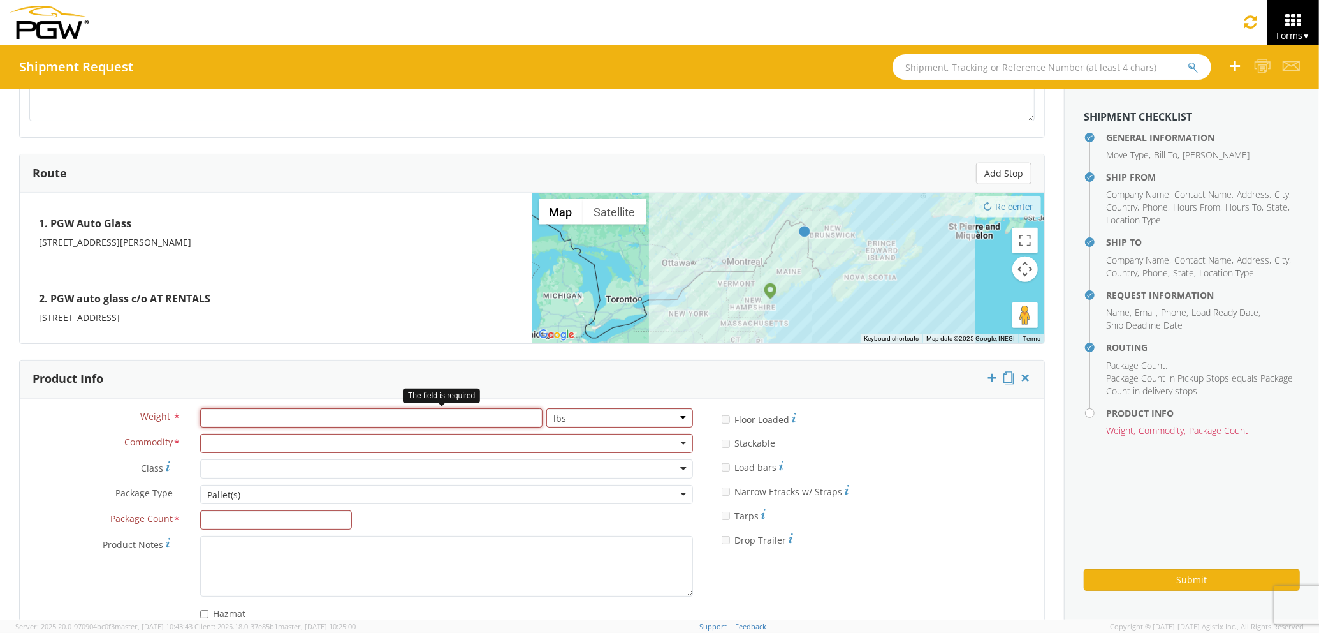
click at [260, 413] on input "number" at bounding box center [371, 417] width 342 height 19
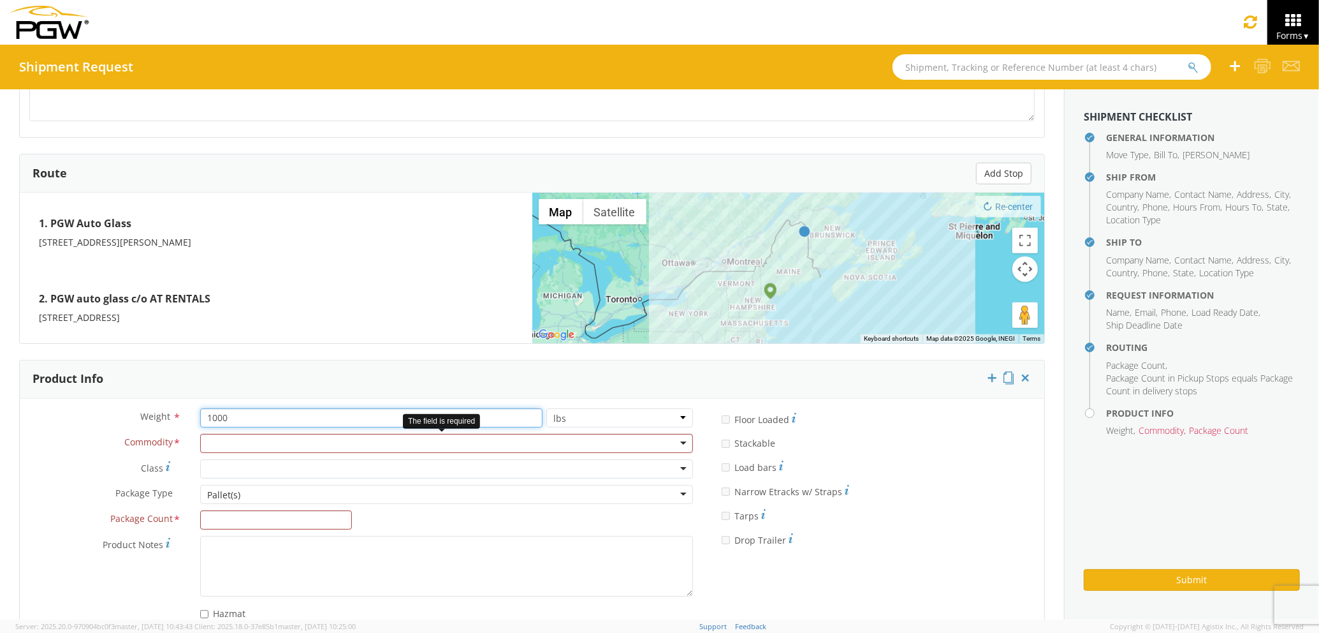
type input "1000"
click at [284, 450] on div at bounding box center [446, 443] width 493 height 19
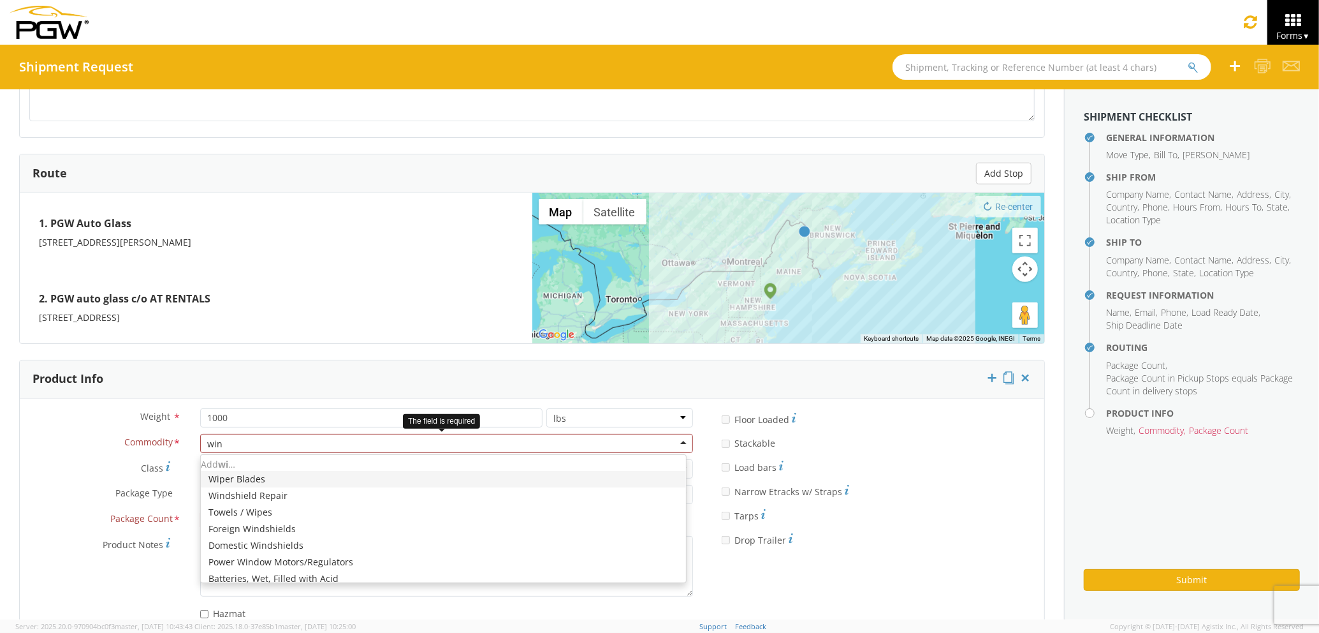
type input "wind"
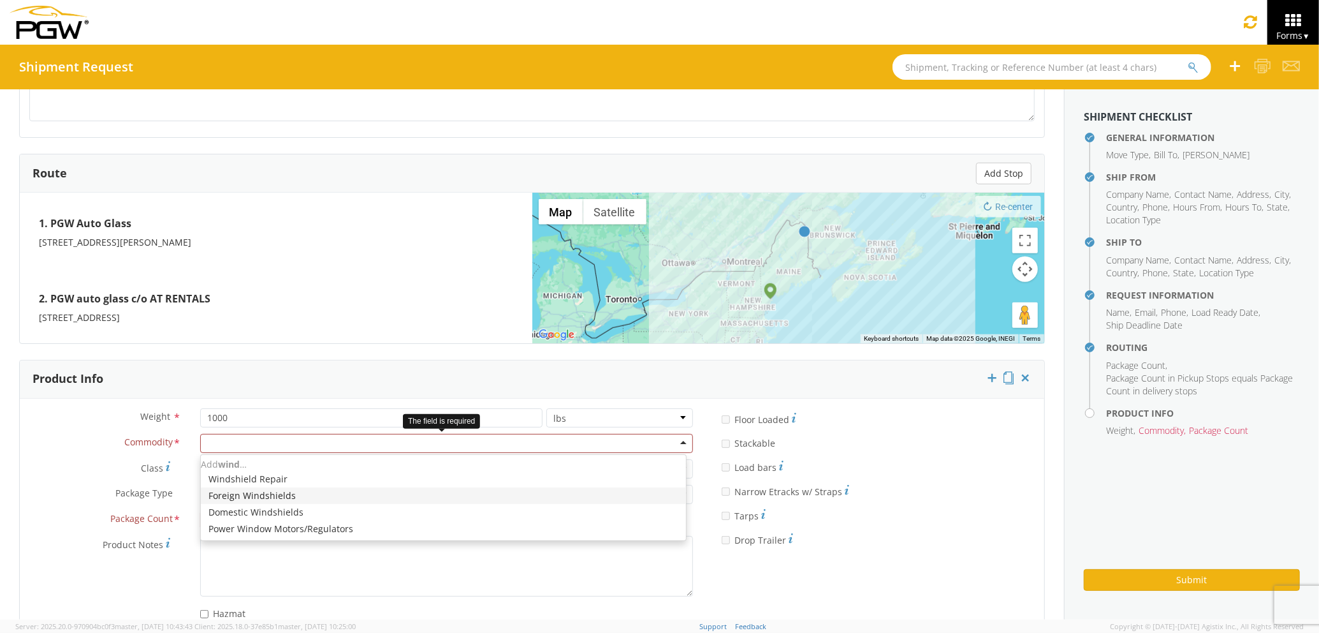
scroll to position [0, 0]
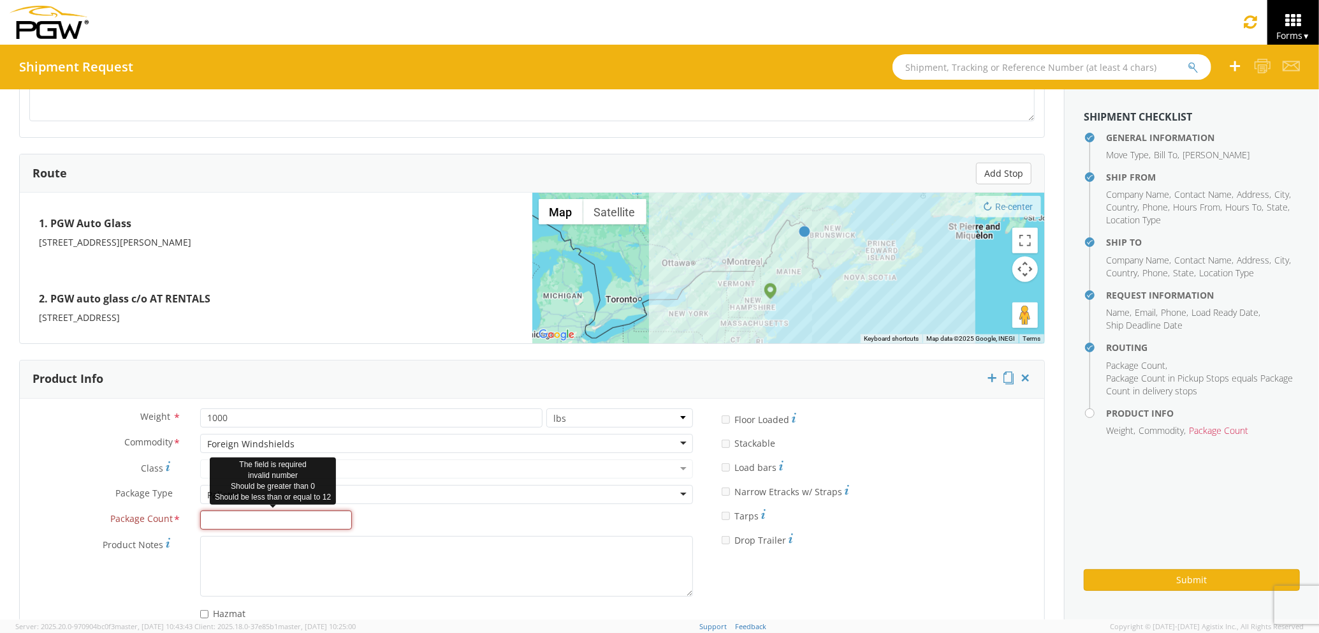
click at [261, 517] on input "Package Count *" at bounding box center [276, 519] width 152 height 19
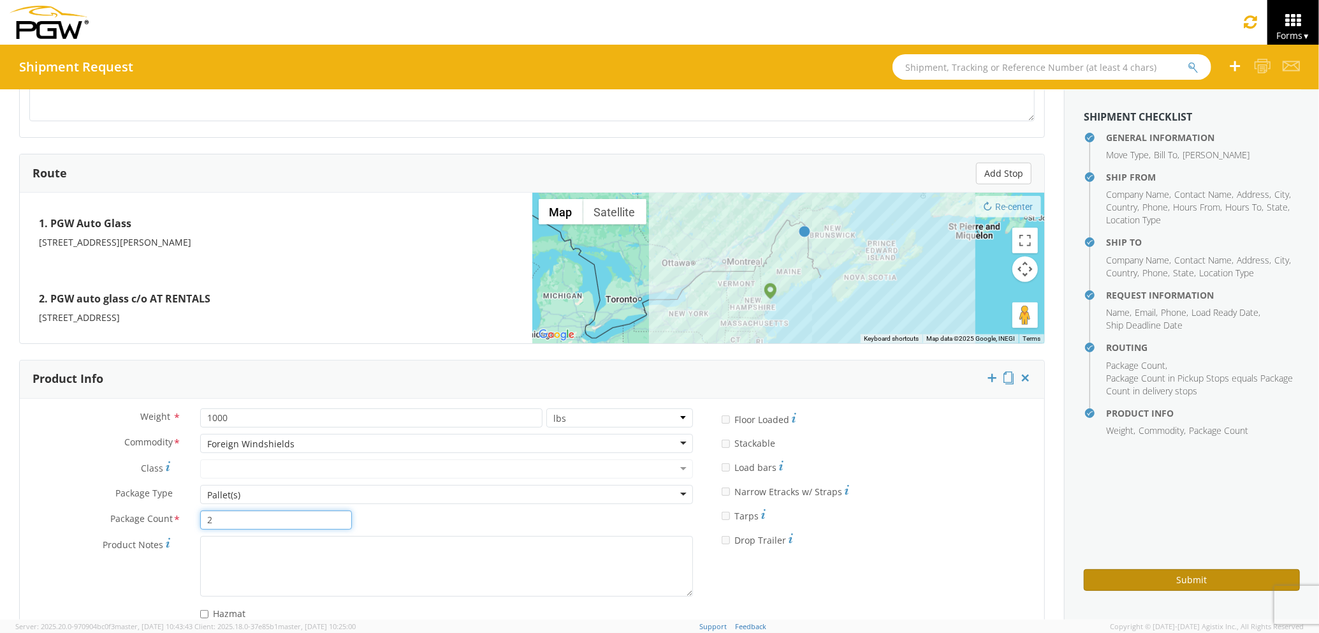
type input "2"
click at [1180, 574] on button "Submit" at bounding box center [1192, 580] width 216 height 22
